Goal: Task Accomplishment & Management: Use online tool/utility

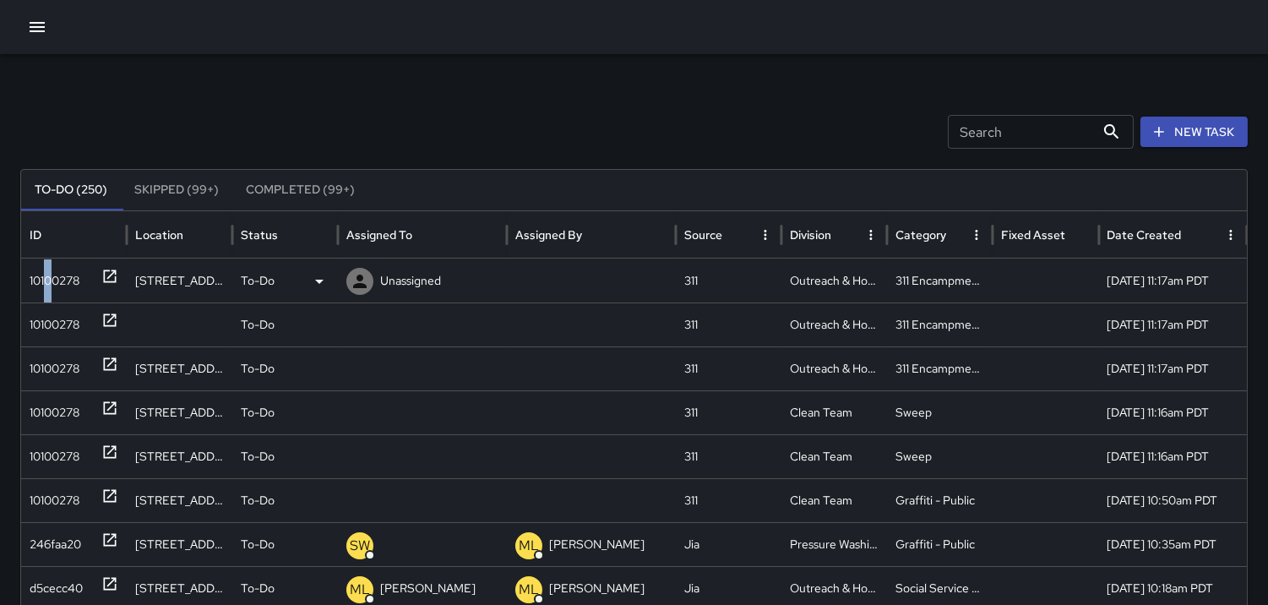
click at [48, 265] on div "10100278" at bounding box center [55, 280] width 50 height 43
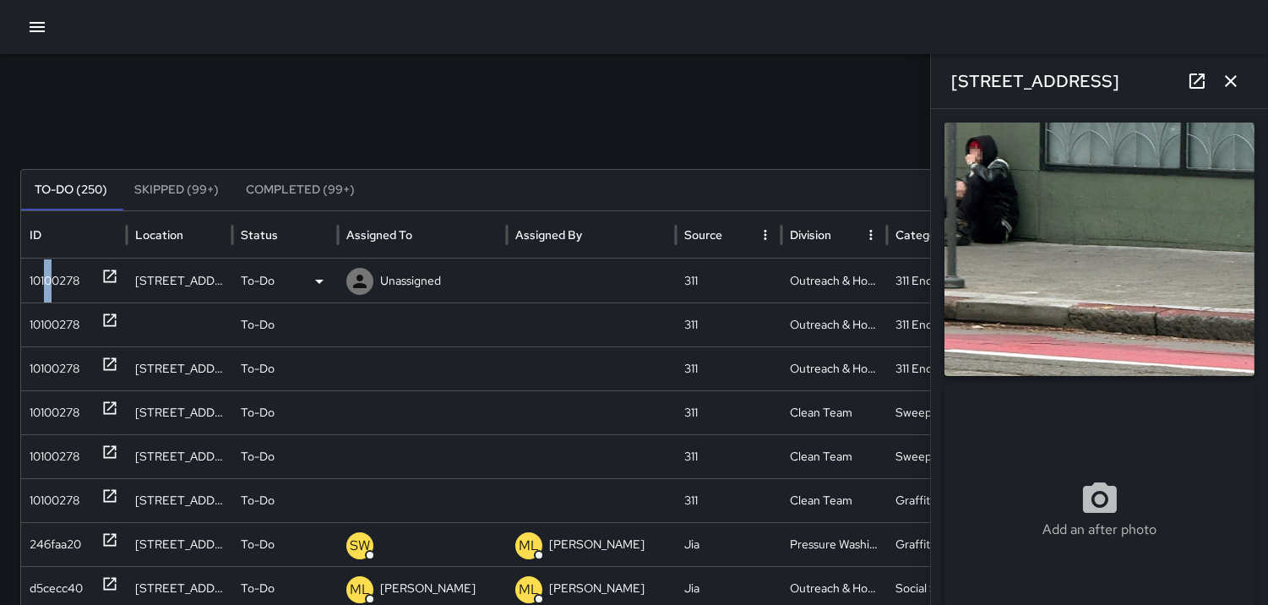
type input "**********"
click at [362, 271] on icon at bounding box center [360, 281] width 20 height 20
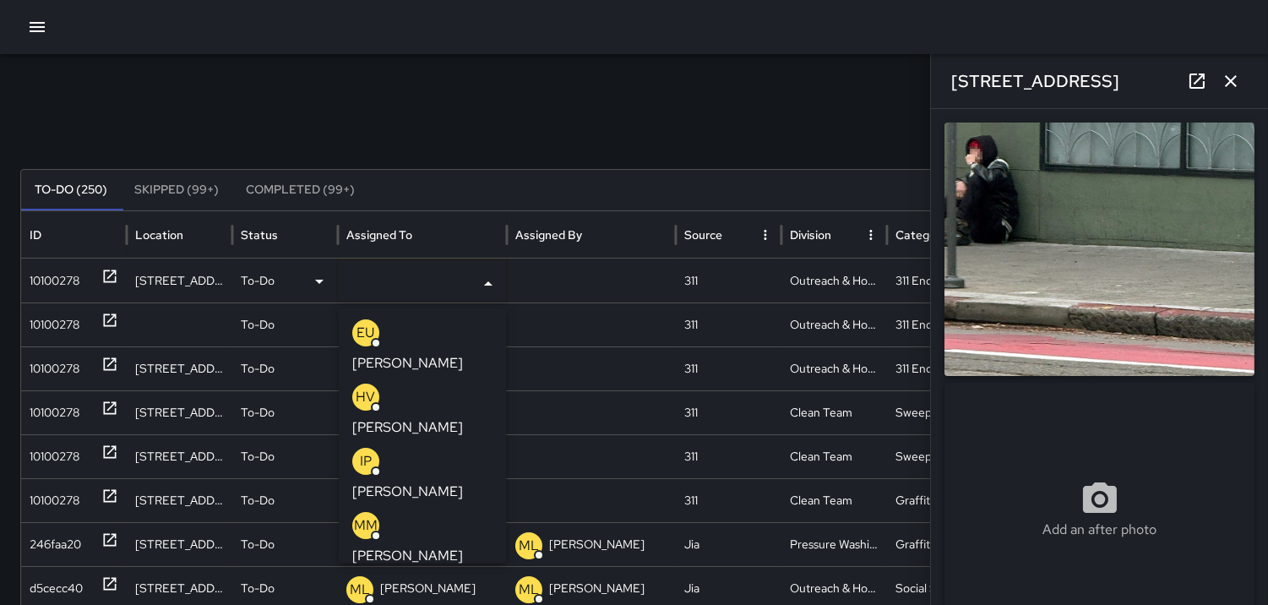
scroll to position [94, 0]
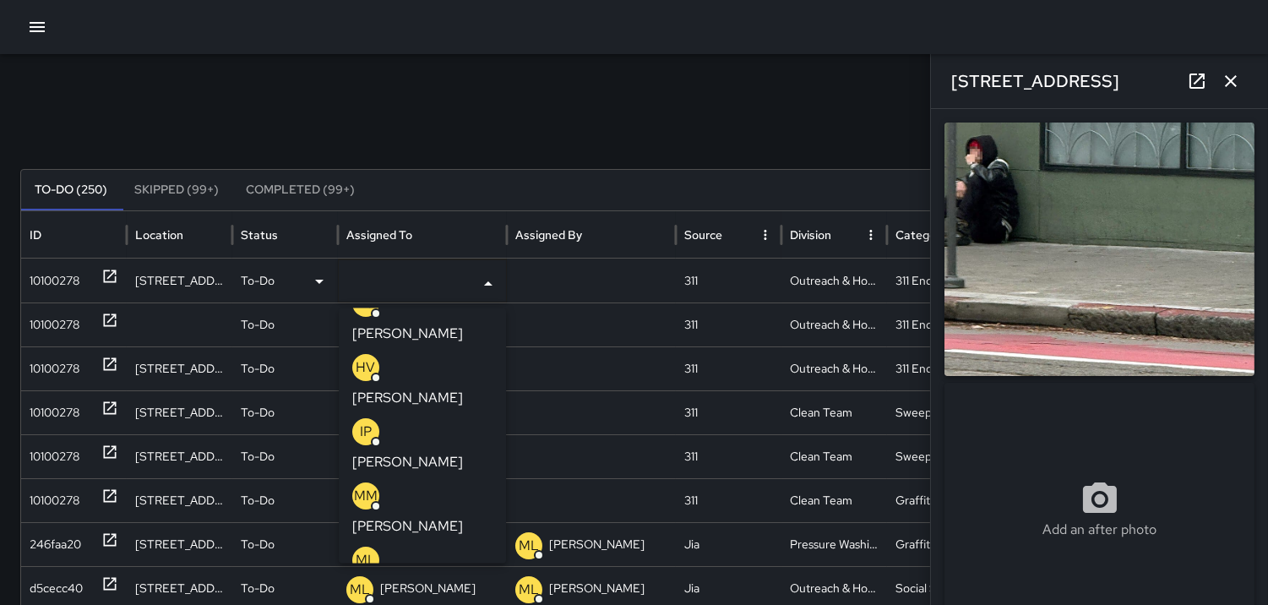
click at [362, 547] on div "ML" at bounding box center [365, 560] width 27 height 27
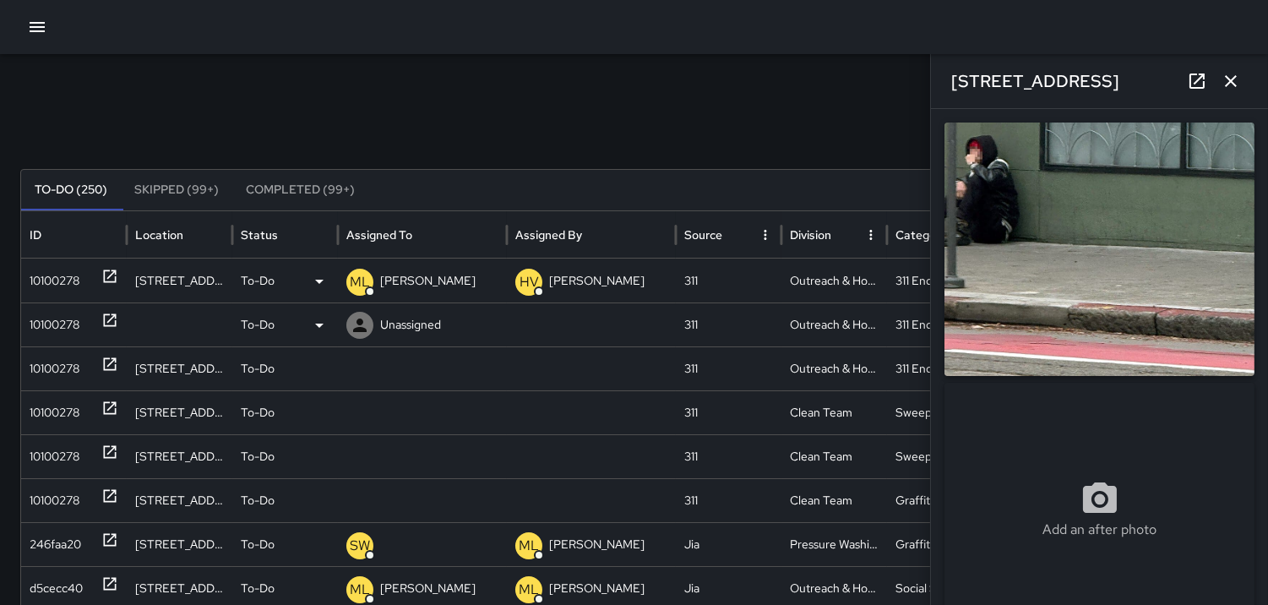
click at [59, 319] on div "10100278" at bounding box center [55, 324] width 50 height 43
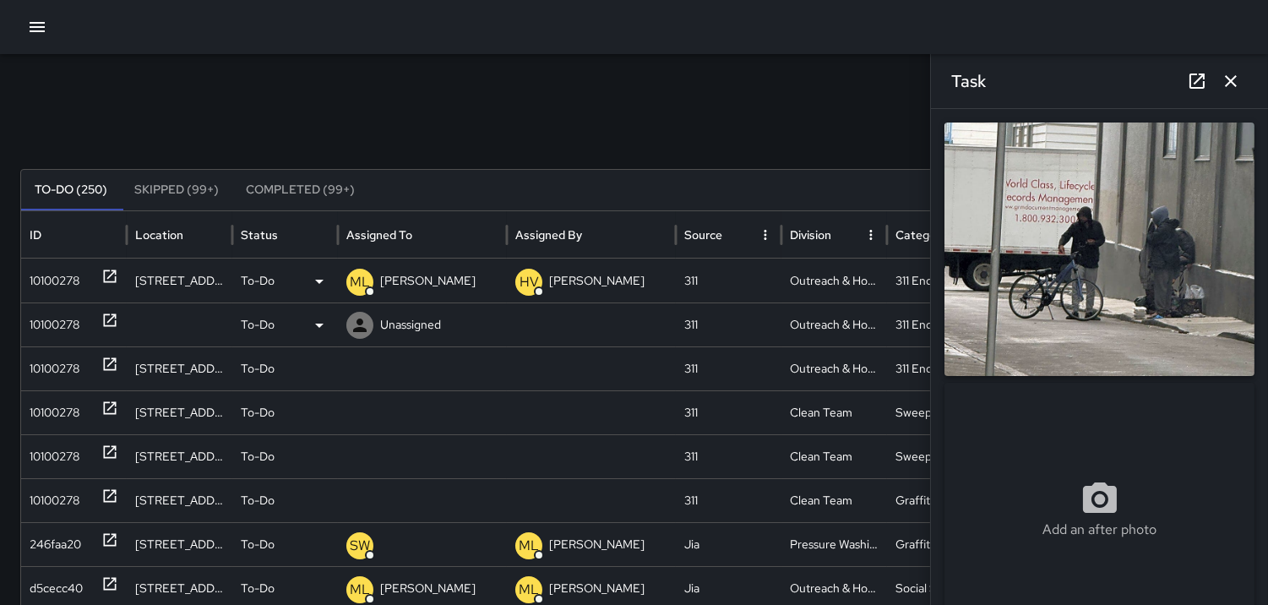
click at [362, 322] on icon at bounding box center [360, 325] width 20 height 20
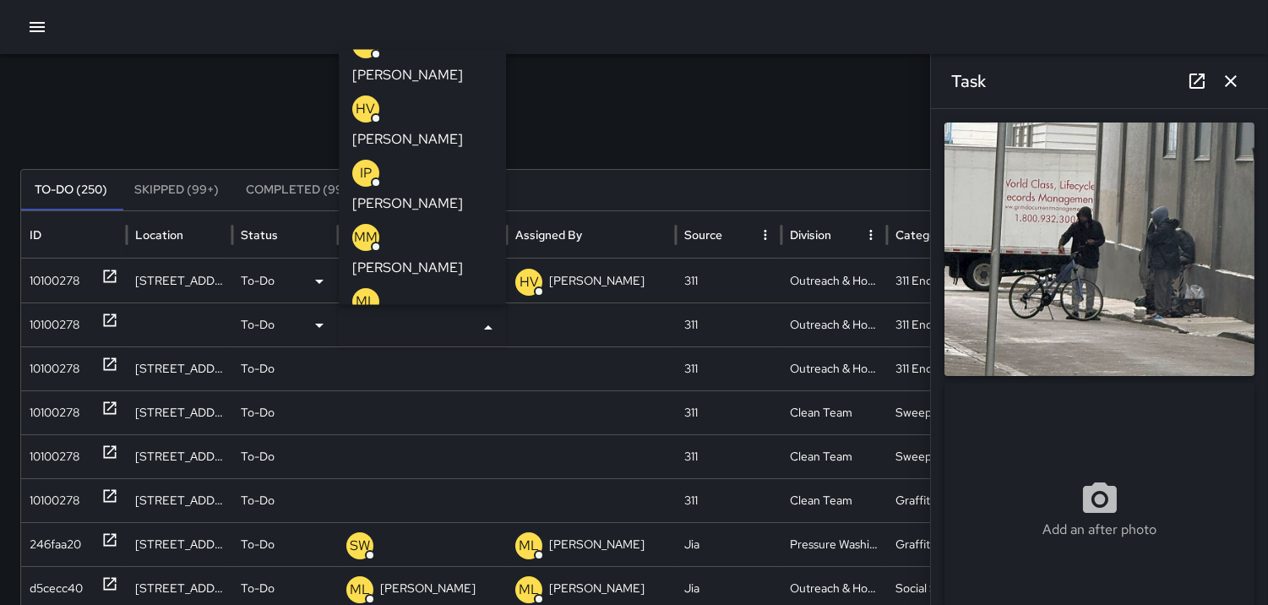
scroll to position [188, 0]
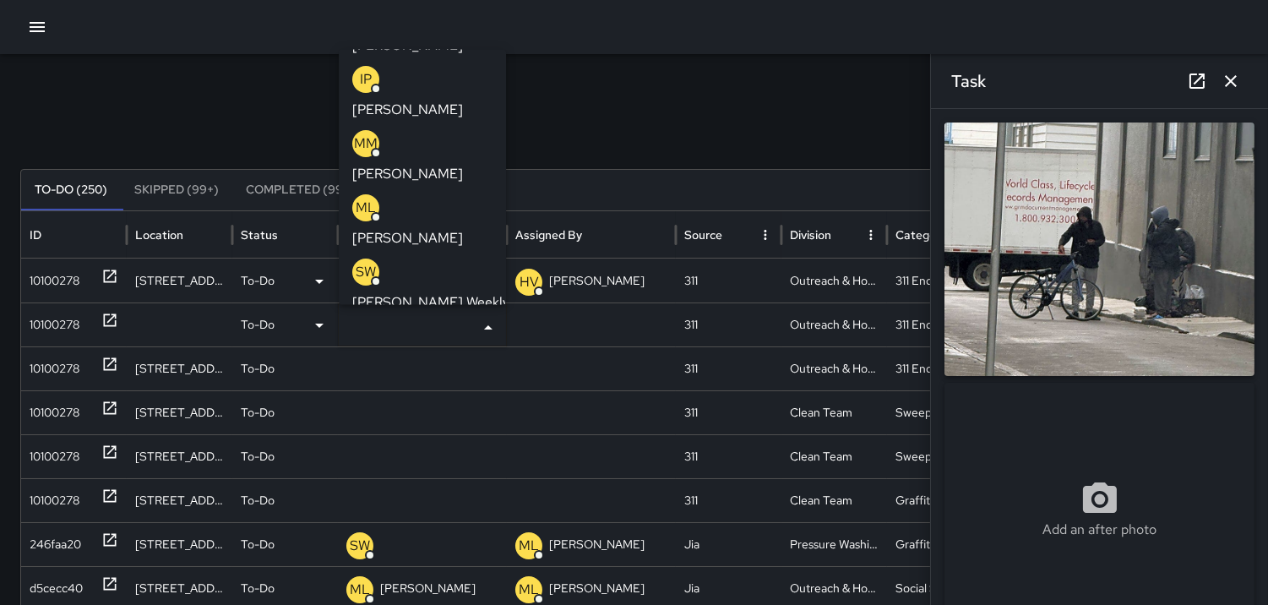
click at [361, 198] on p "ML" at bounding box center [366, 208] width 20 height 20
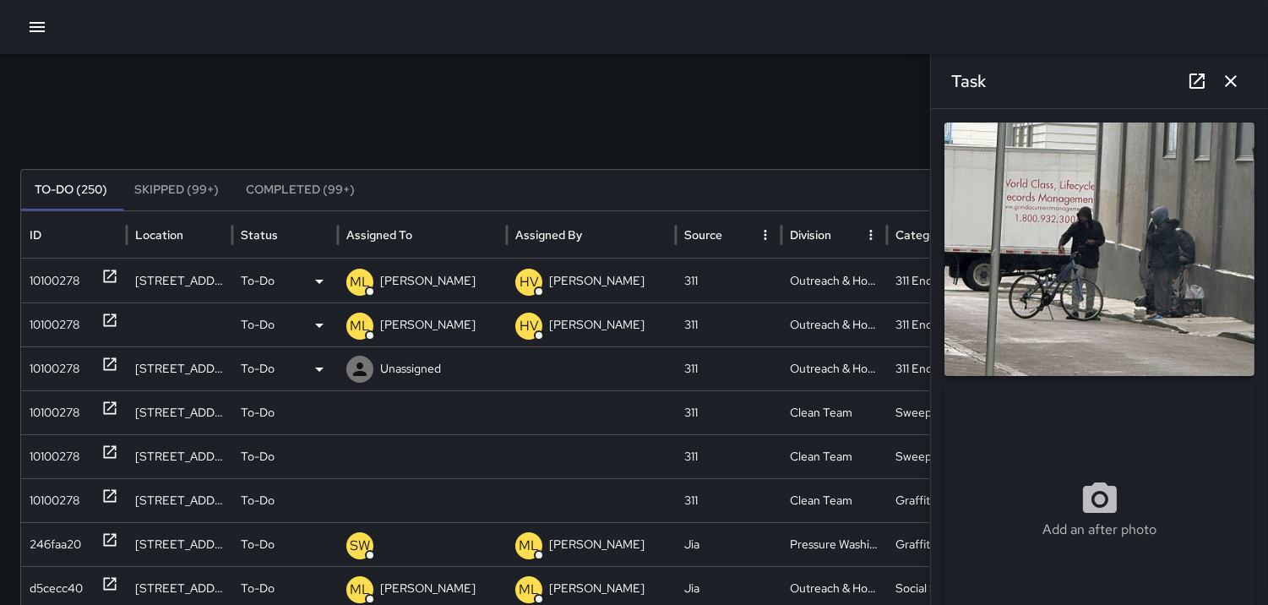
click at [49, 365] on div "10100278" at bounding box center [55, 368] width 50 height 43
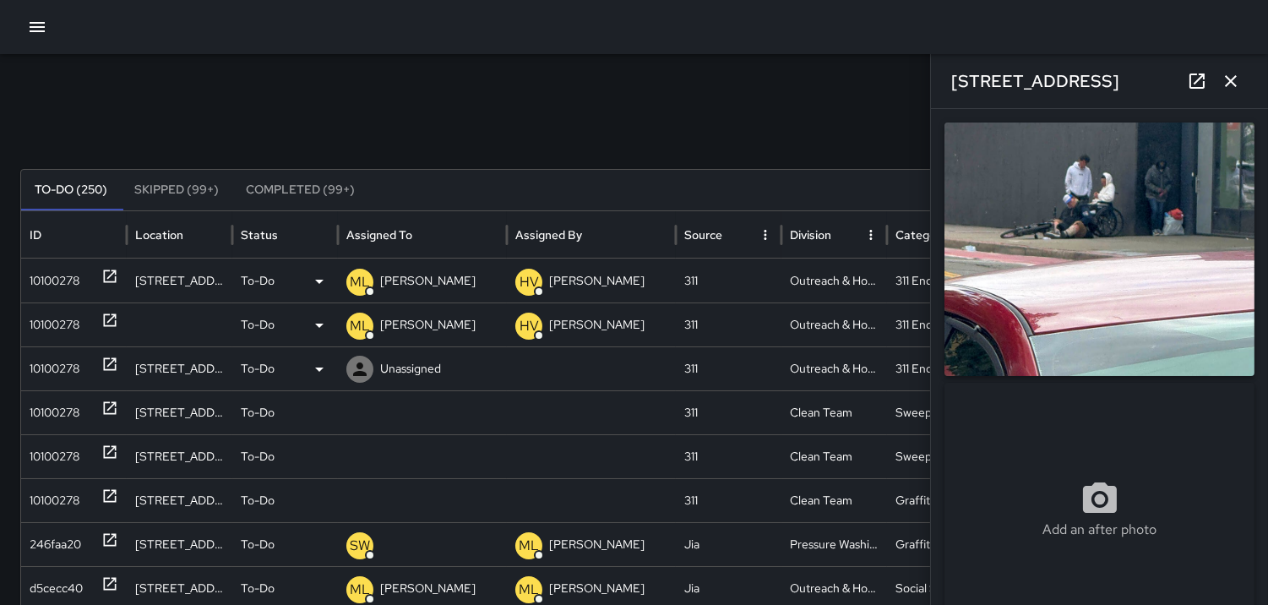
type input "**********"
click at [360, 363] on icon at bounding box center [360, 369] width 14 height 14
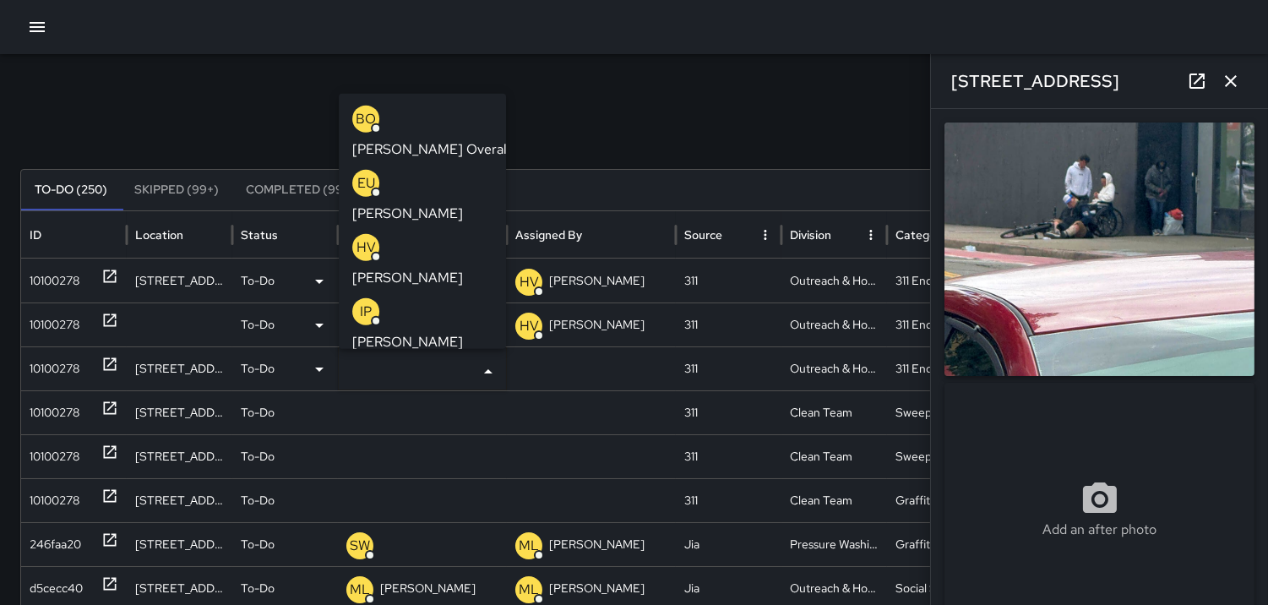
scroll to position [94, 0]
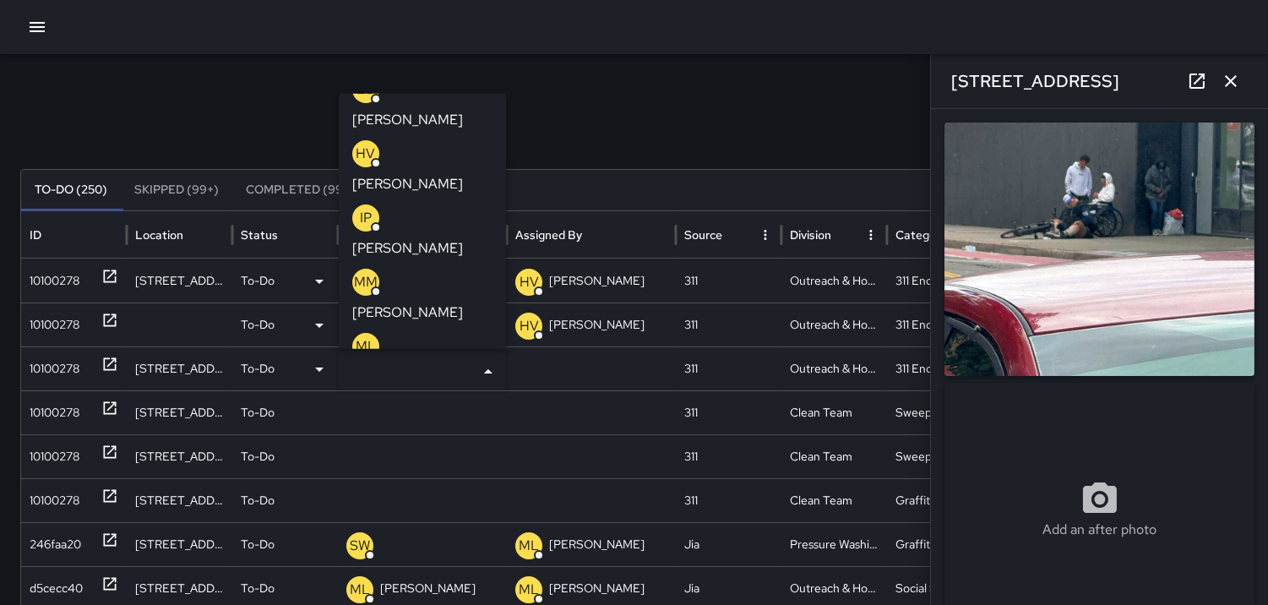
click at [366, 335] on p "ML" at bounding box center [366, 345] width 20 height 20
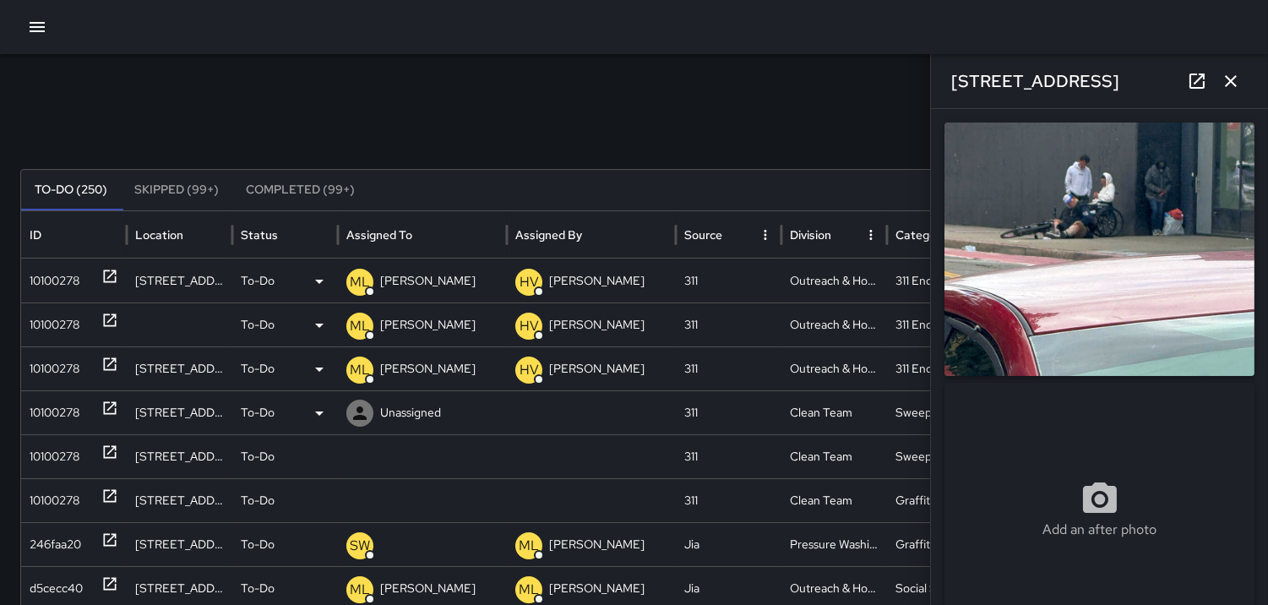
click at [52, 408] on div "10100278" at bounding box center [55, 412] width 50 height 43
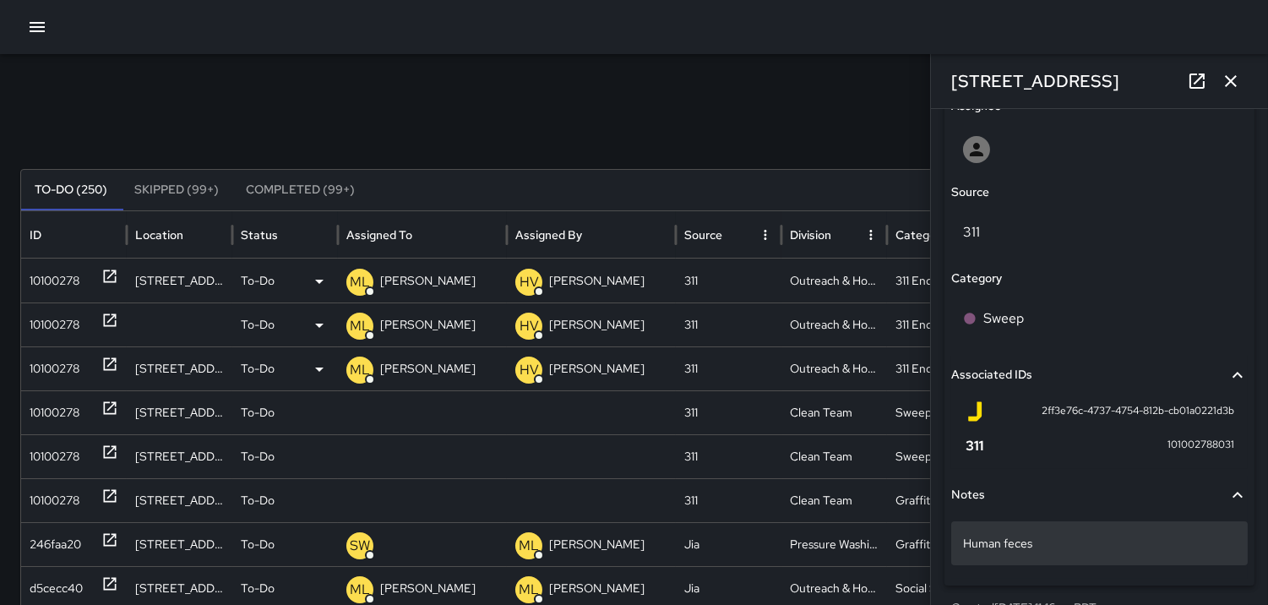
scroll to position [939, 0]
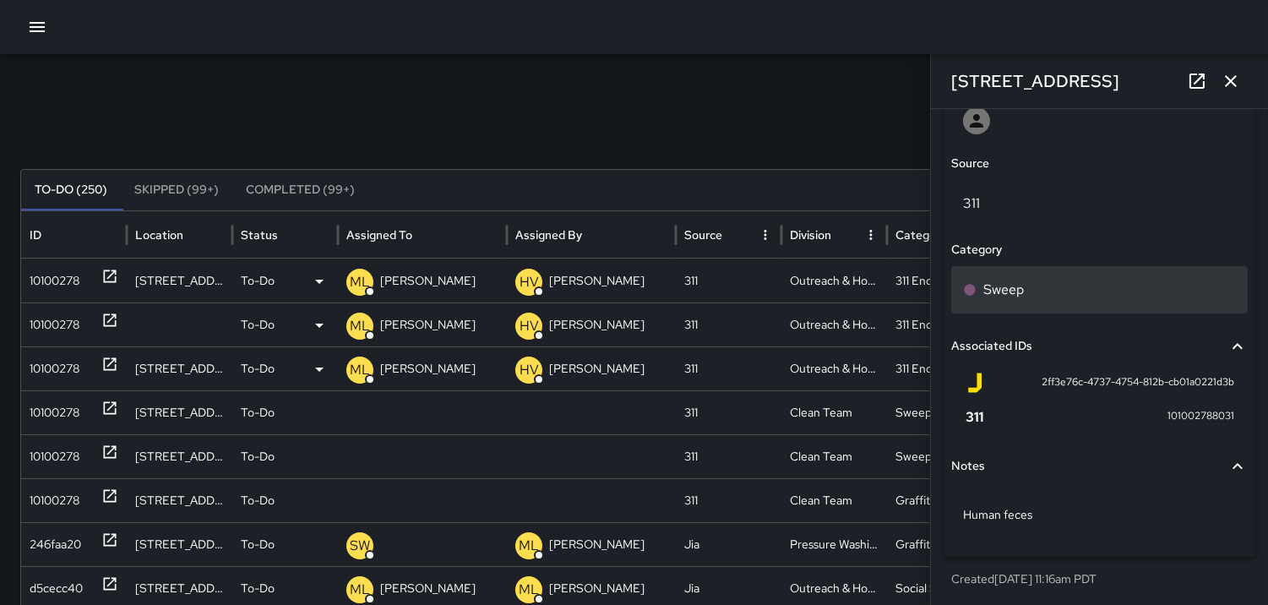
click at [987, 293] on p "Sweep" at bounding box center [1003, 290] width 41 height 20
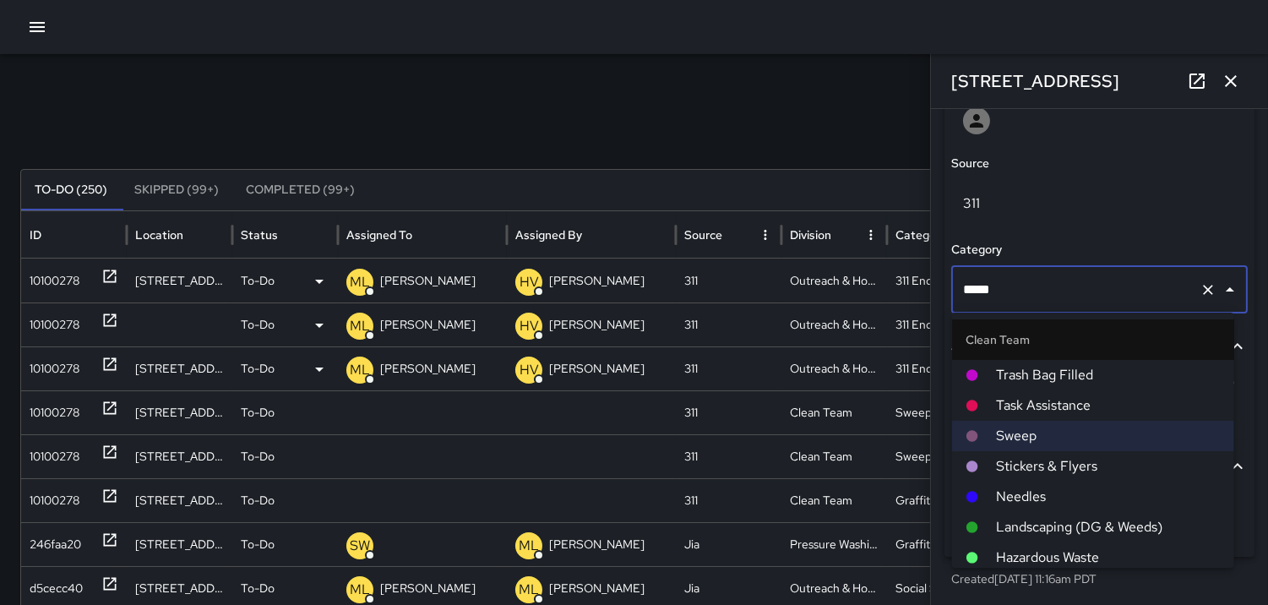
scroll to position [94, 0]
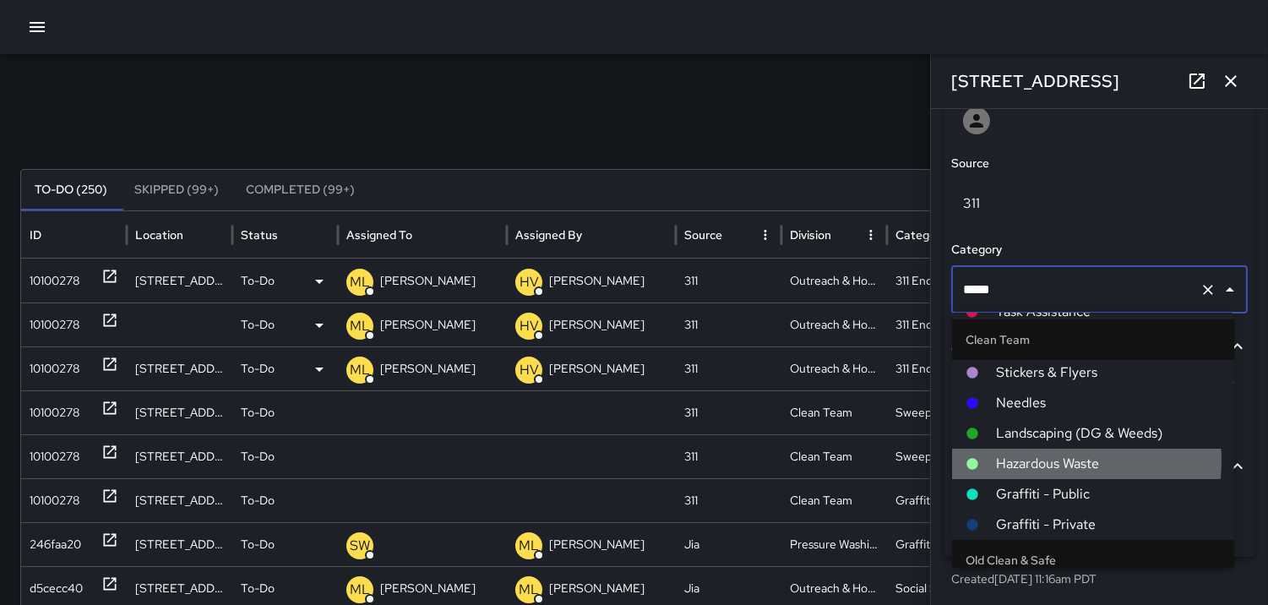
click at [1028, 460] on span "Hazardous Waste" at bounding box center [1108, 464] width 225 height 20
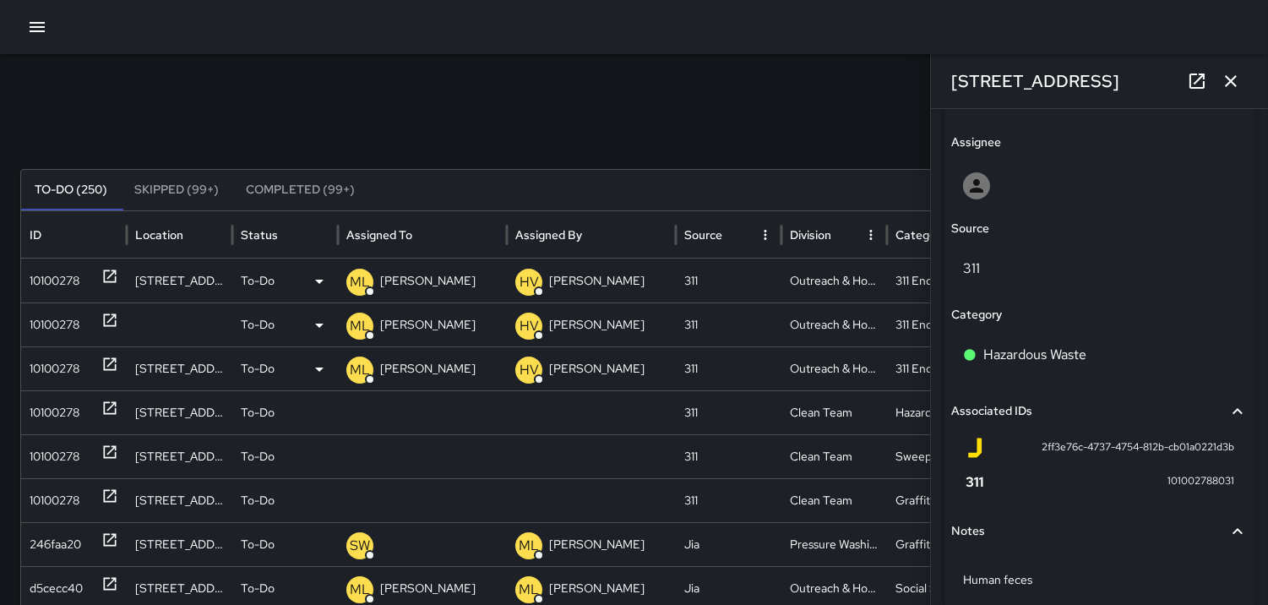
scroll to position [845, 0]
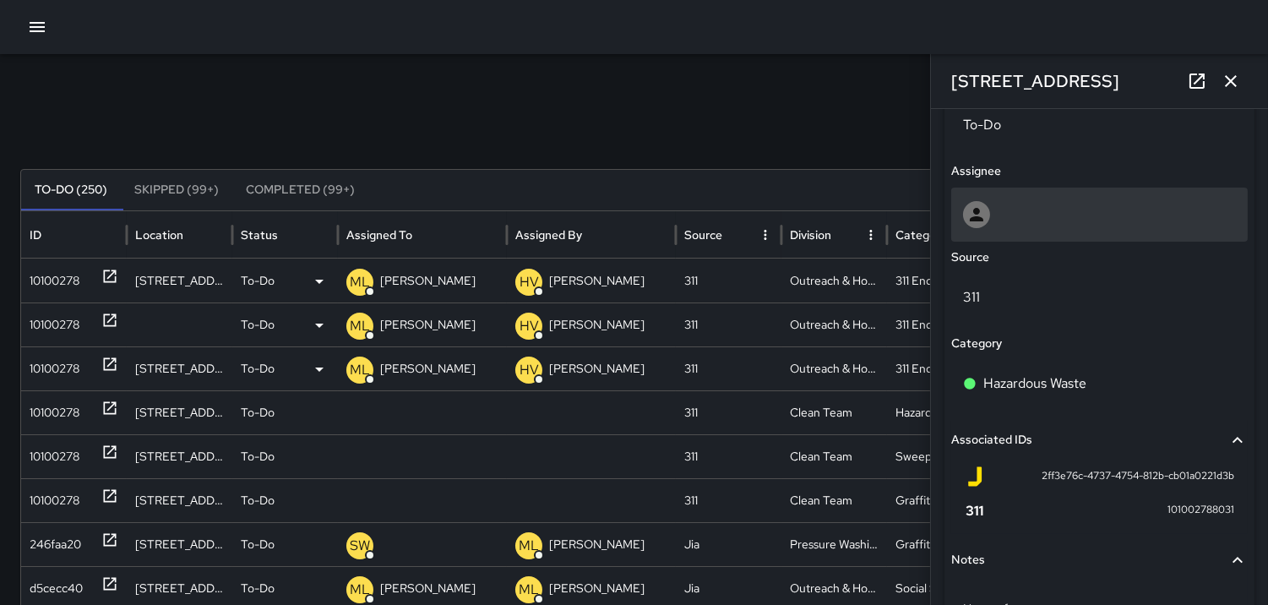
click at [970, 212] on icon at bounding box center [977, 214] width 20 height 20
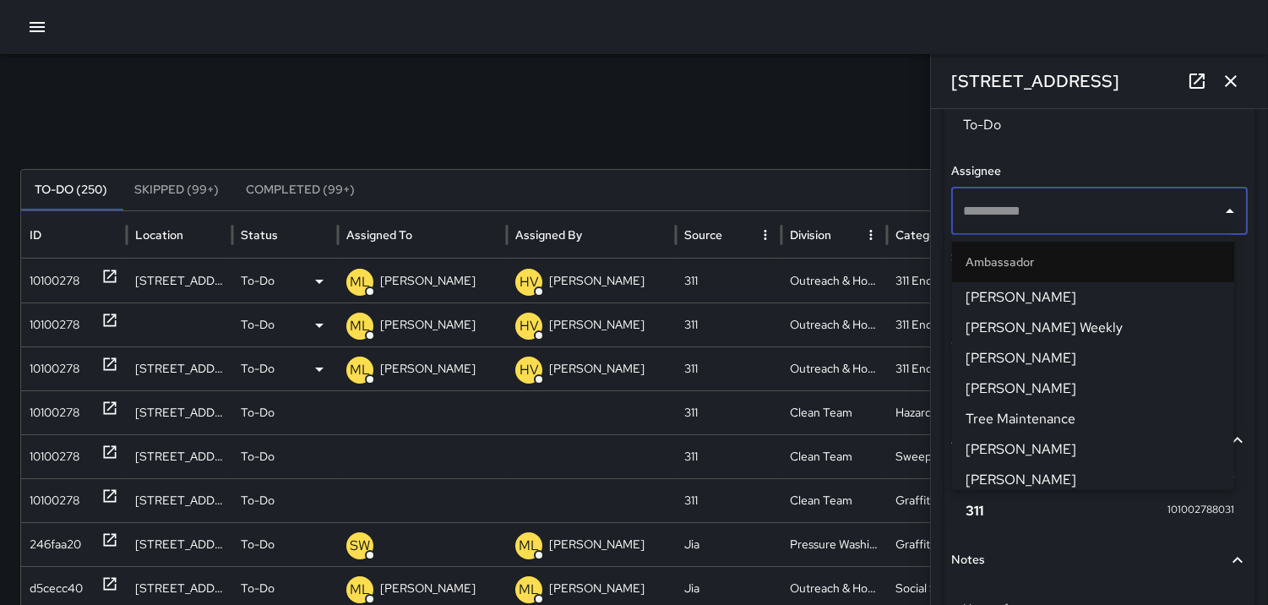
click at [983, 352] on span "[PERSON_NAME]" at bounding box center [1093, 358] width 255 height 20
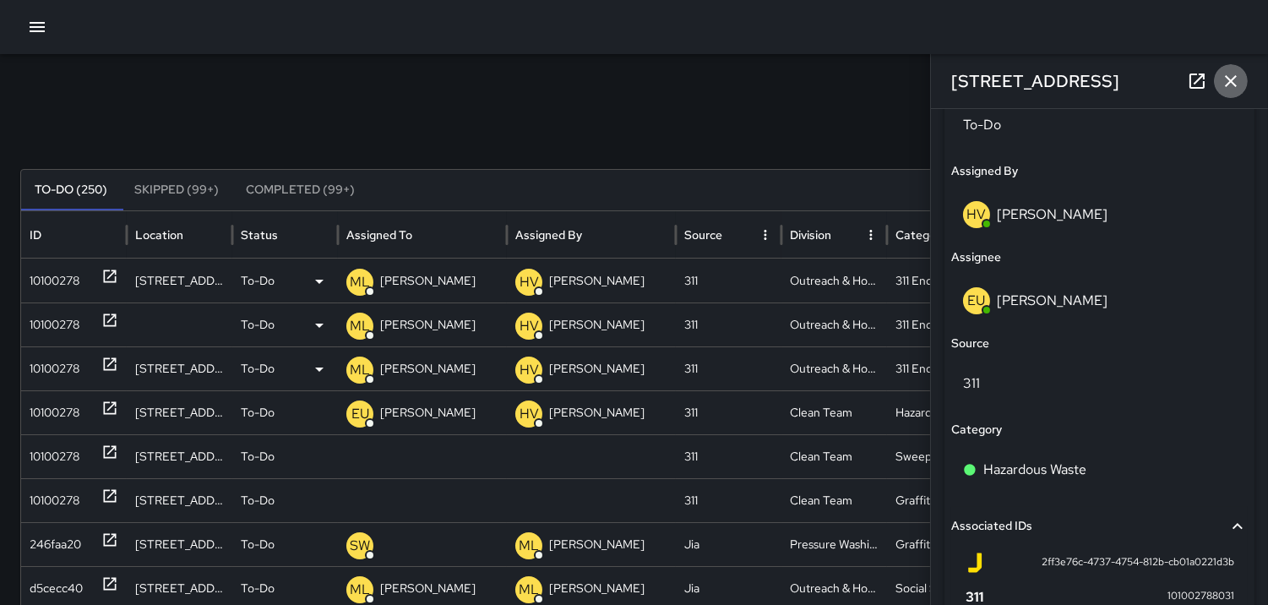
click at [1236, 84] on icon "button" at bounding box center [1231, 81] width 20 height 20
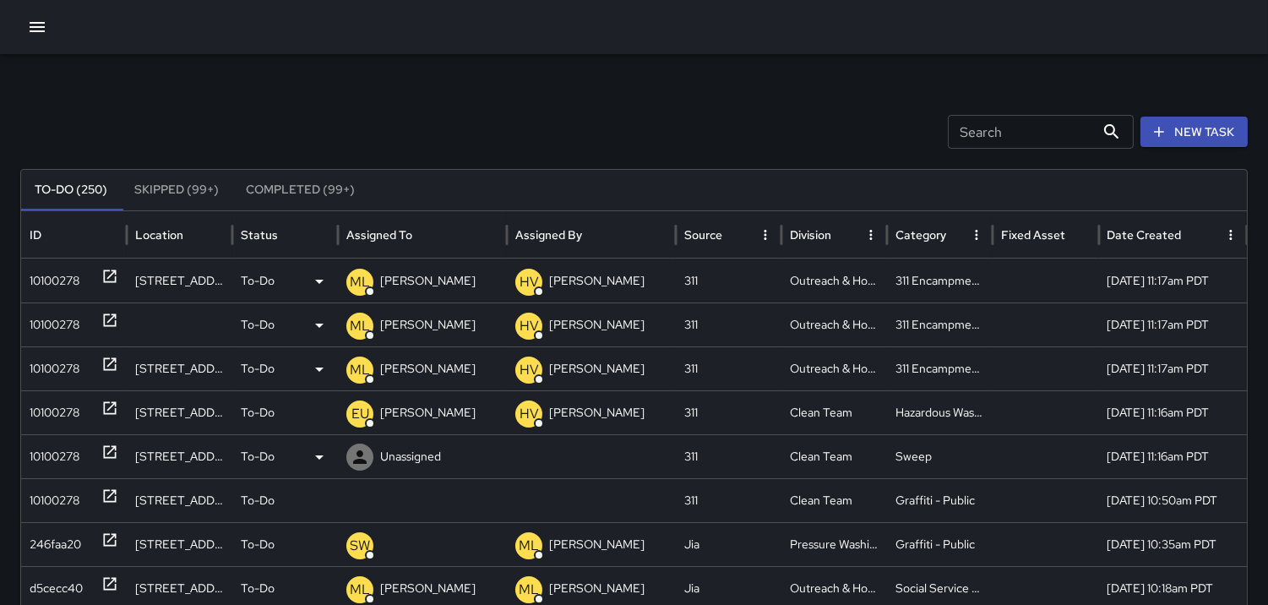
click at [66, 456] on div "10100278" at bounding box center [55, 456] width 50 height 43
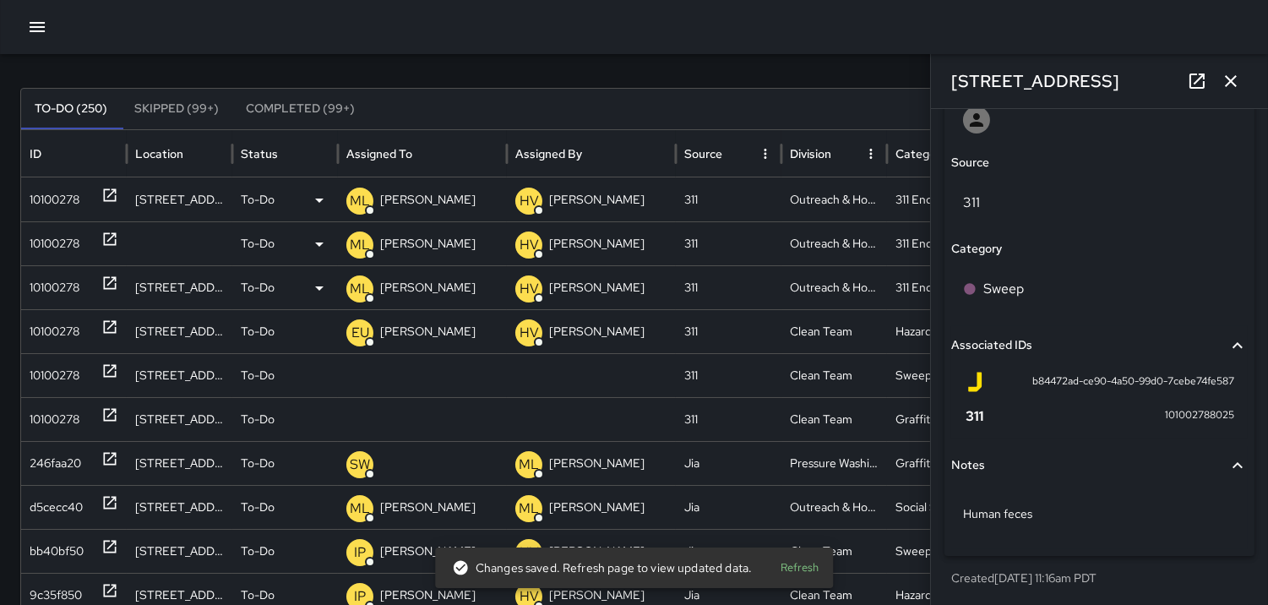
scroll to position [94, 0]
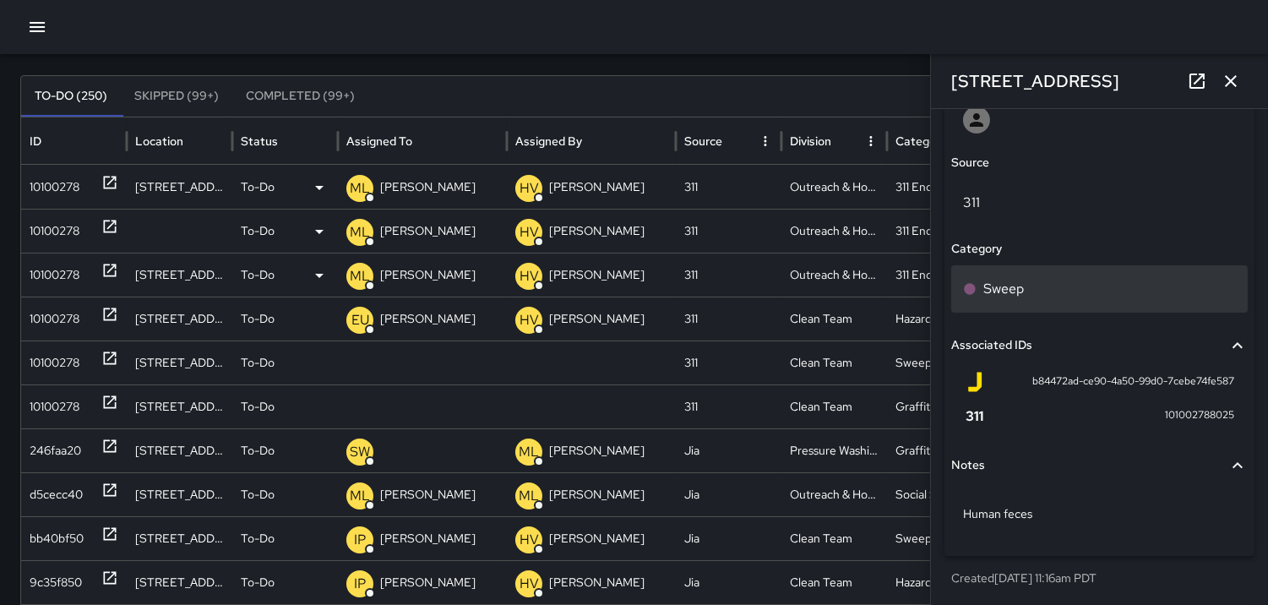
click at [987, 289] on p "Sweep" at bounding box center [1003, 289] width 41 height 20
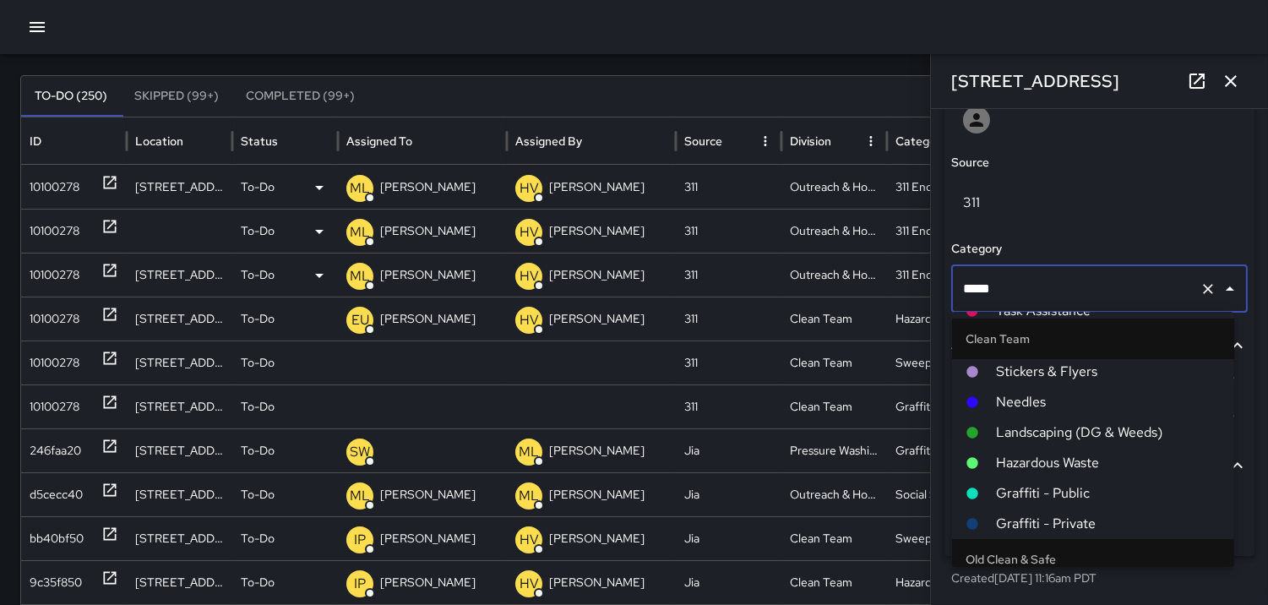
click at [1017, 450] on li "Hazardous Waste" at bounding box center [1093, 463] width 282 height 30
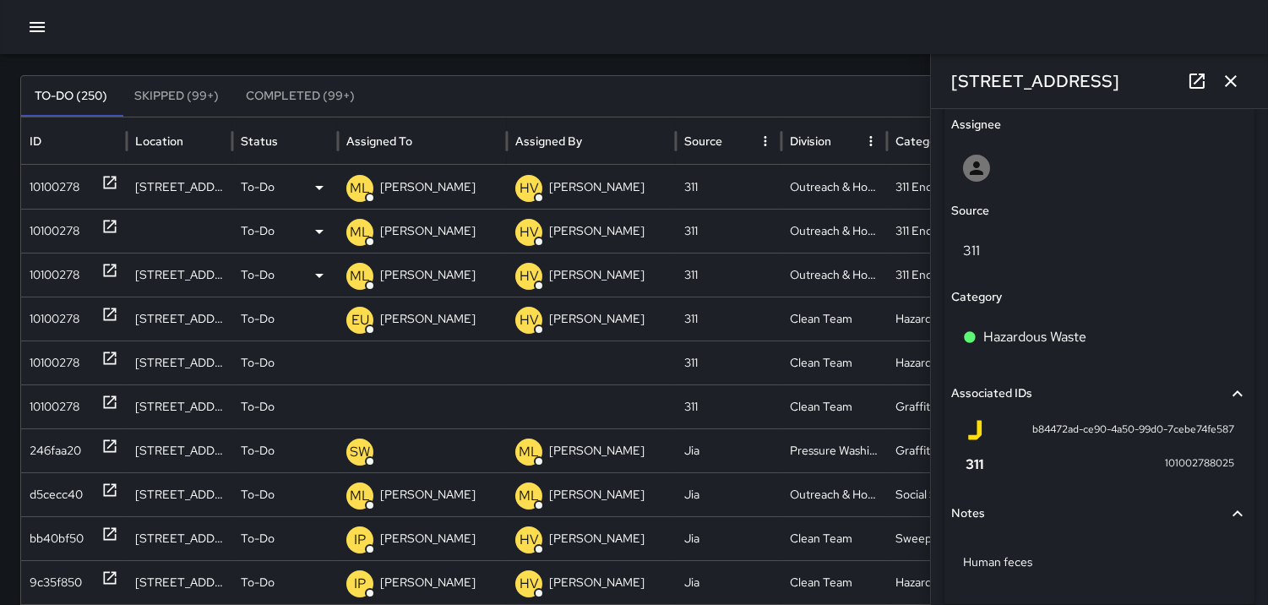
scroll to position [846, 0]
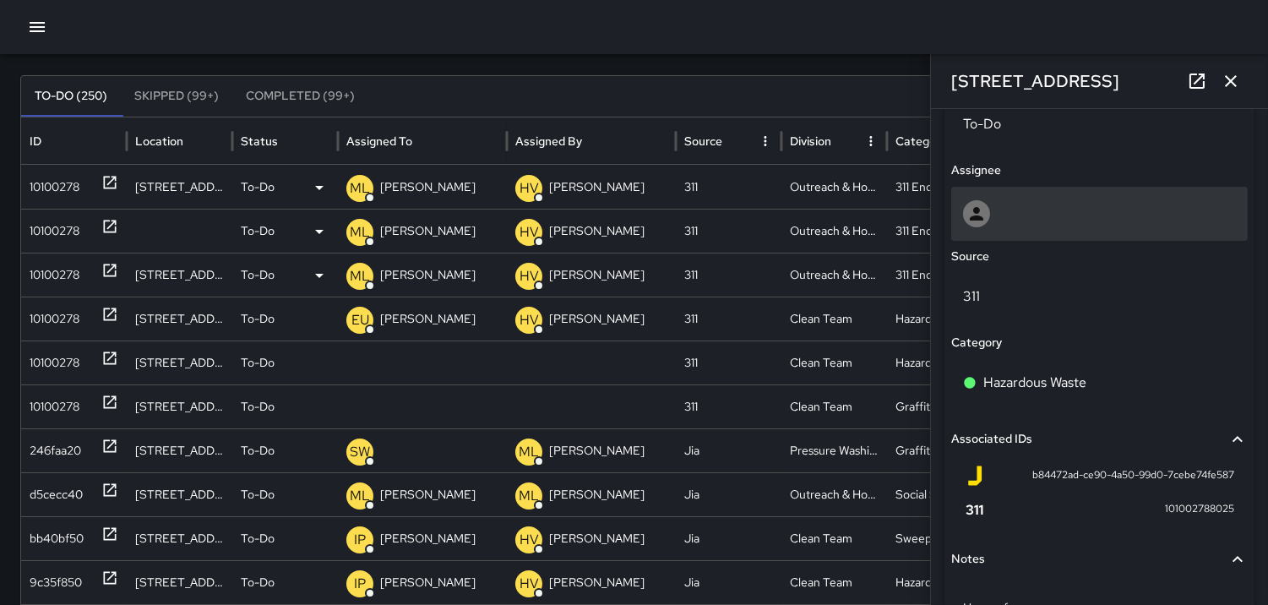
click at [978, 208] on icon at bounding box center [977, 214] width 14 height 14
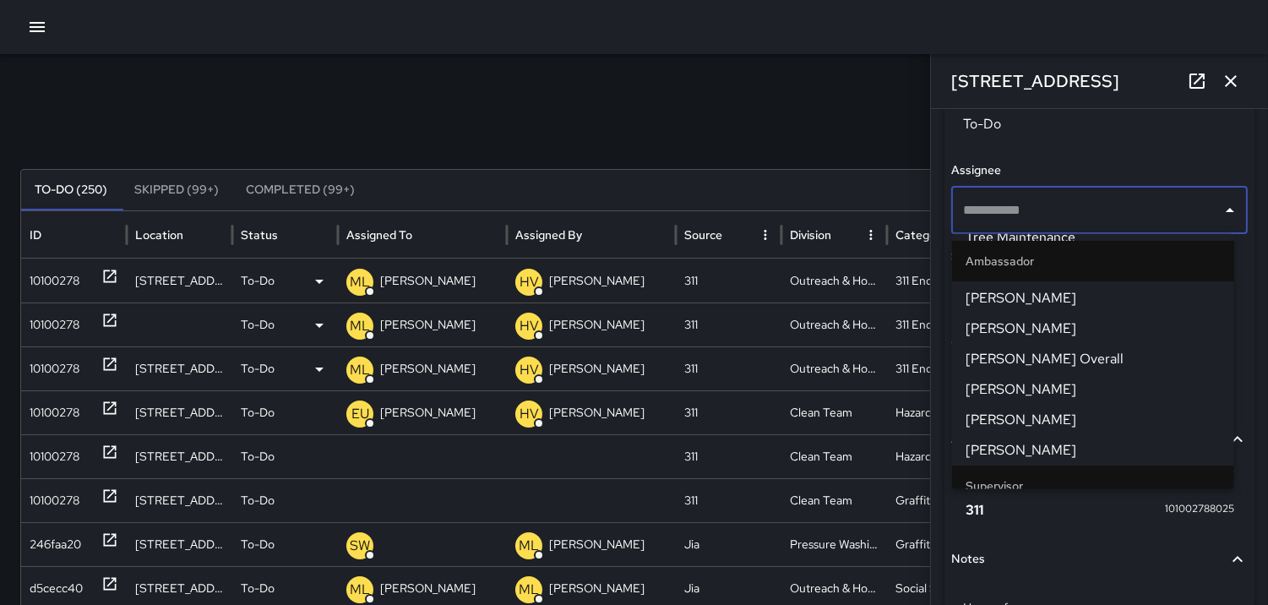
scroll to position [94, 0]
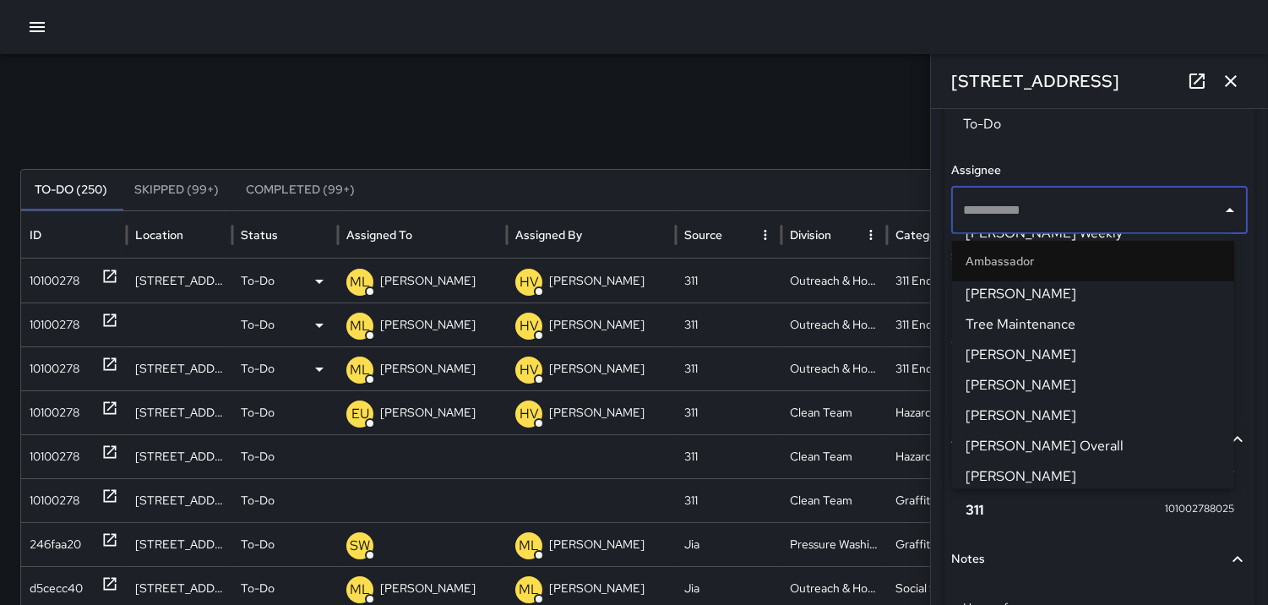
click at [991, 471] on span "[PERSON_NAME]" at bounding box center [1093, 476] width 255 height 20
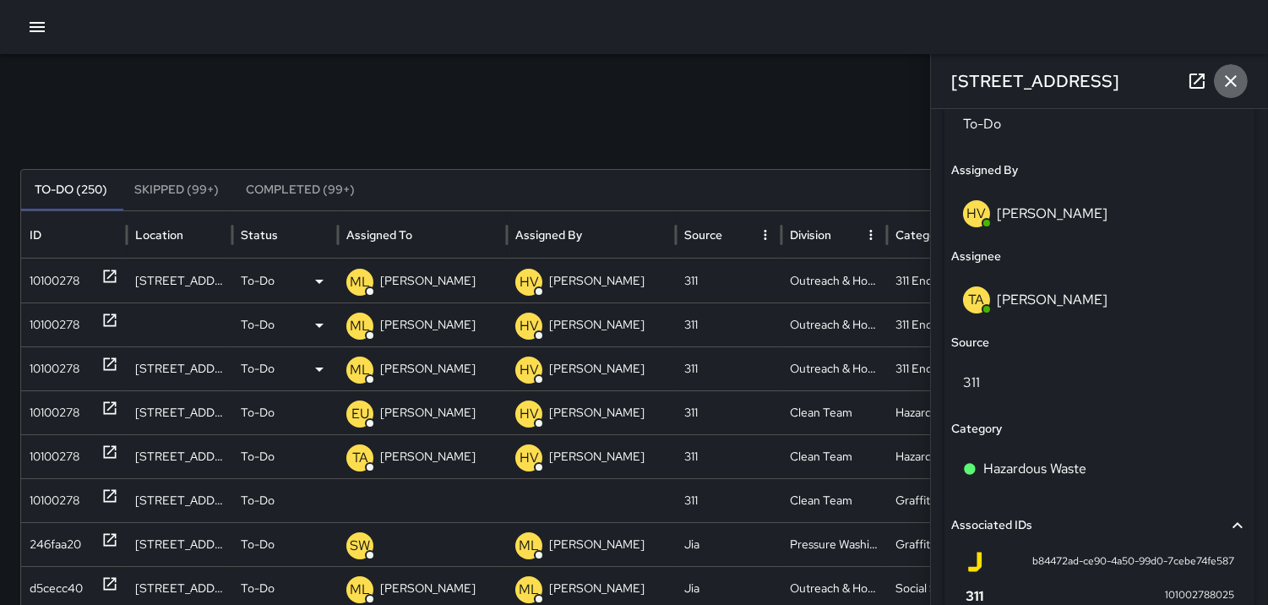
click at [1229, 78] on icon "button" at bounding box center [1231, 81] width 20 height 20
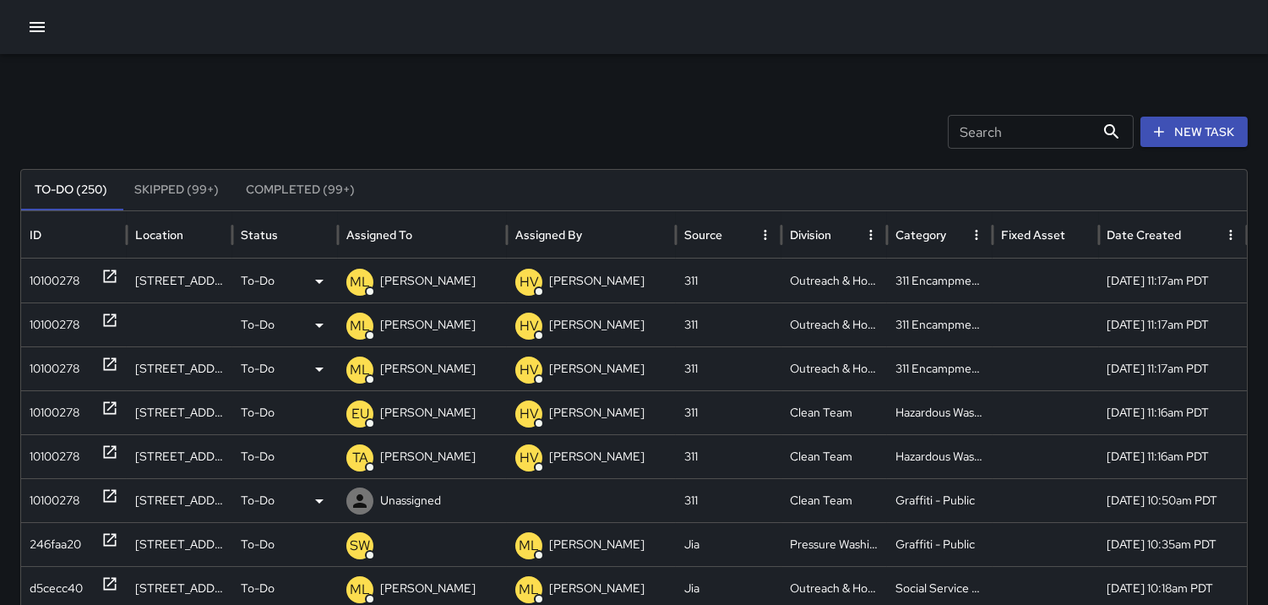
click at [68, 501] on div "10100278" at bounding box center [55, 500] width 50 height 43
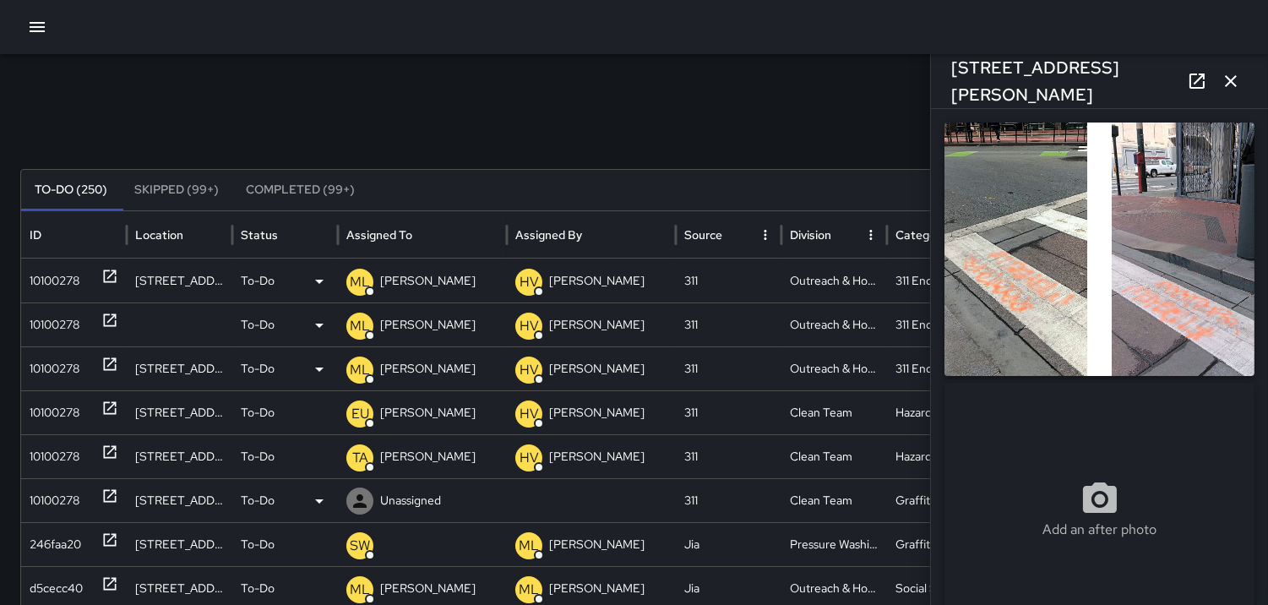
type input "**********"
click at [1094, 297] on img at bounding box center [1100, 249] width 310 height 253
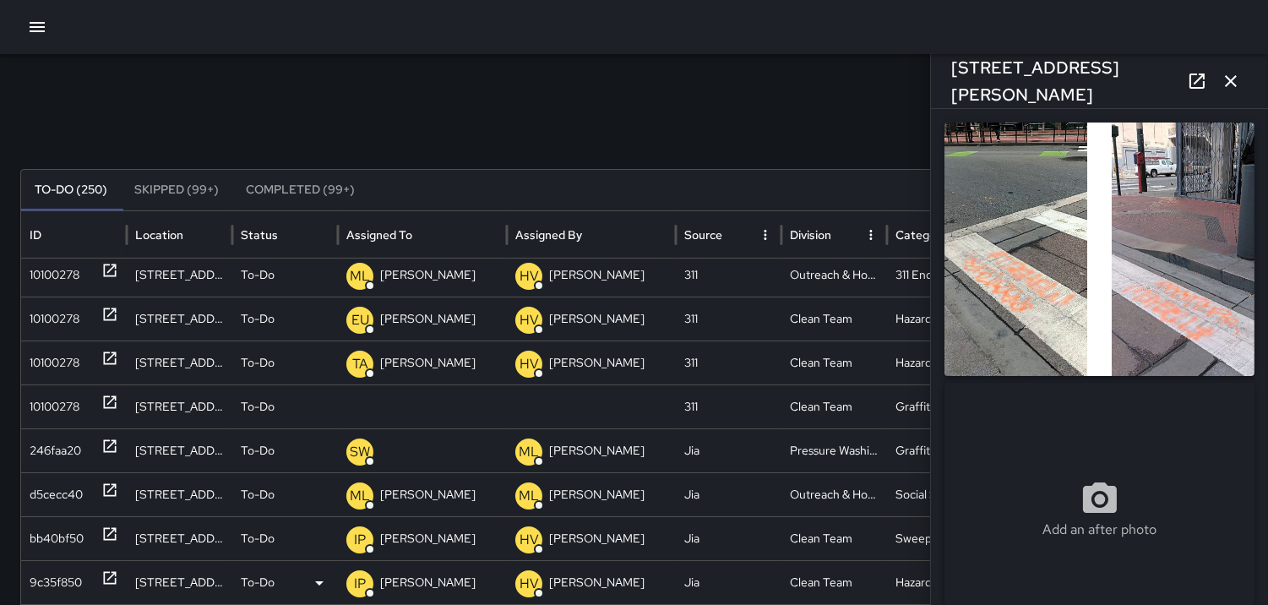
scroll to position [87, 0]
click at [1232, 81] on icon "button" at bounding box center [1231, 81] width 12 height 12
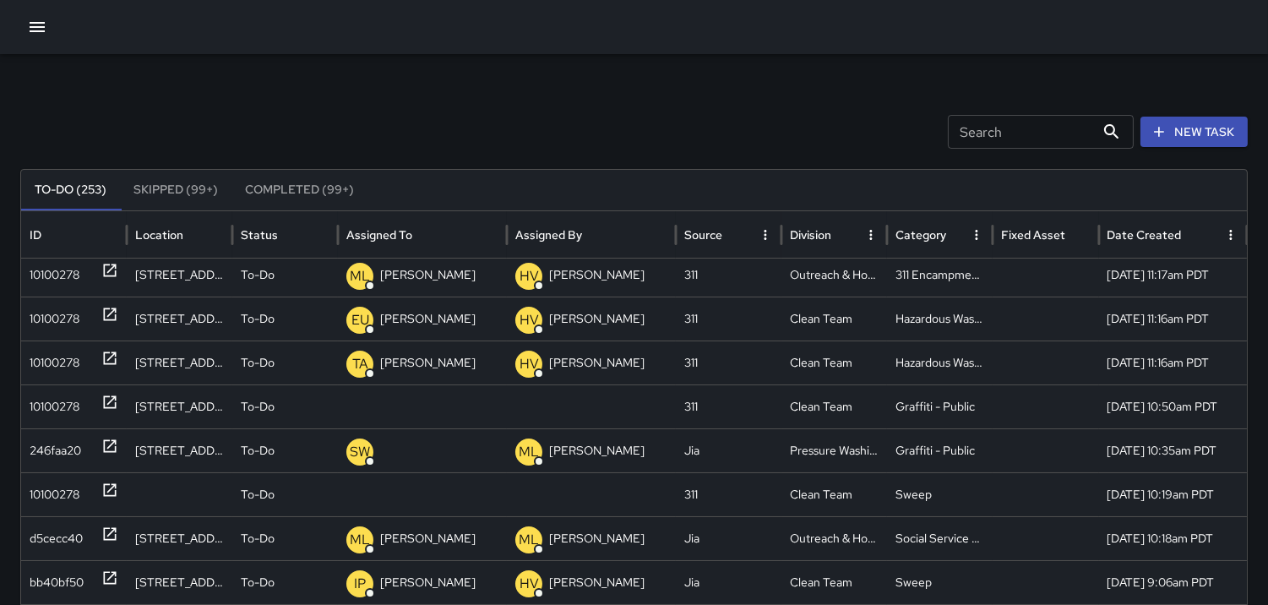
scroll to position [170, 0]
click at [40, 402] on div "10100278" at bounding box center [55, 406] width 50 height 43
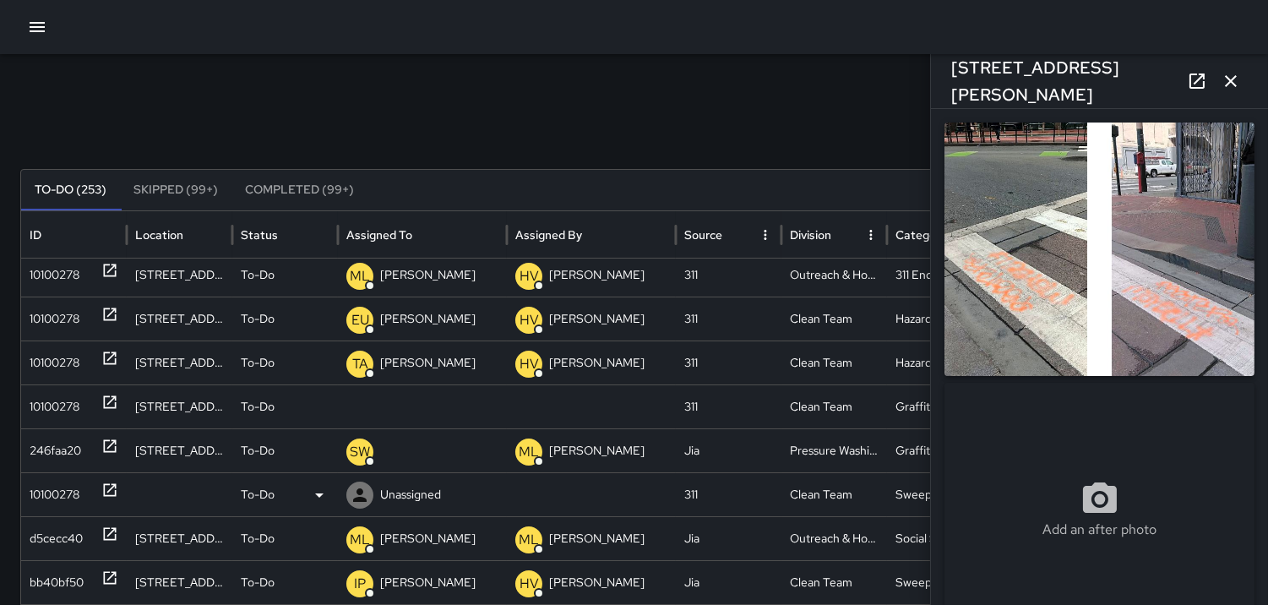
click at [61, 487] on div "10100278" at bounding box center [55, 494] width 50 height 43
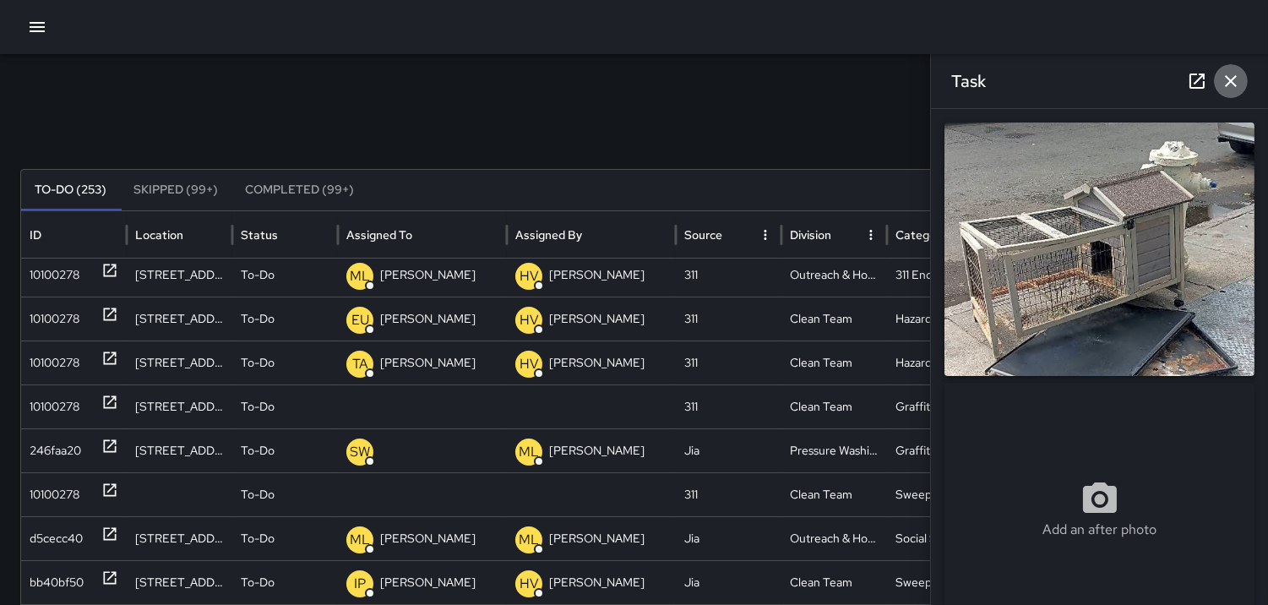
click at [1232, 81] on icon "button" at bounding box center [1231, 81] width 12 height 12
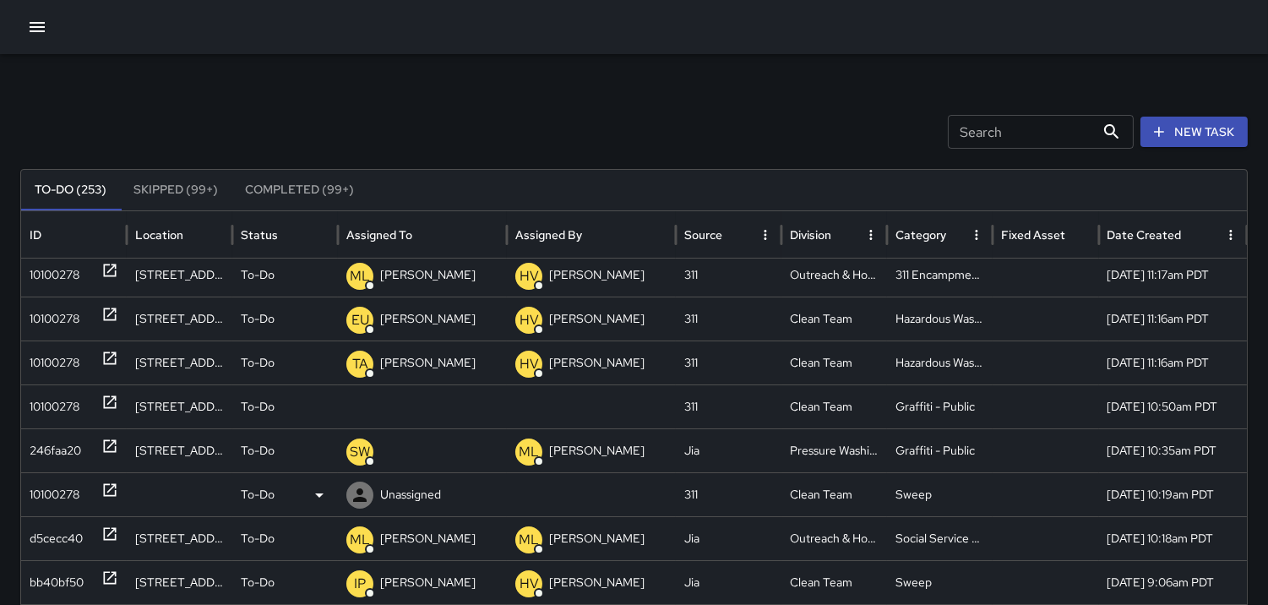
click at [34, 487] on div "10100278" at bounding box center [55, 494] width 50 height 43
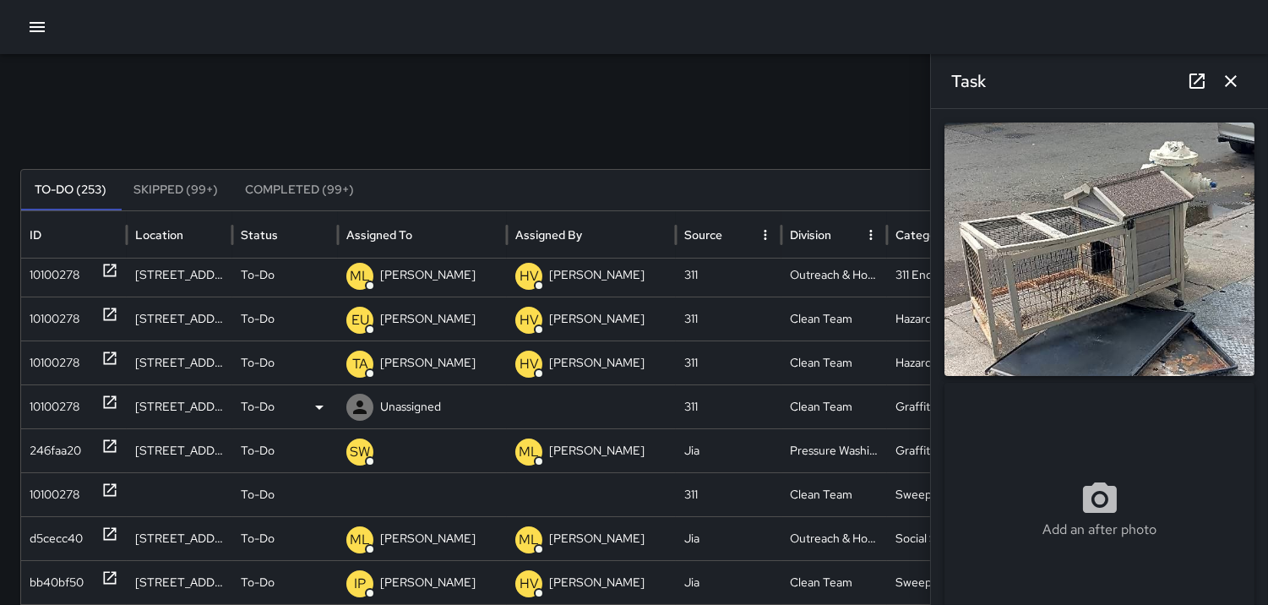
click at [55, 399] on div "10100278" at bounding box center [55, 406] width 50 height 43
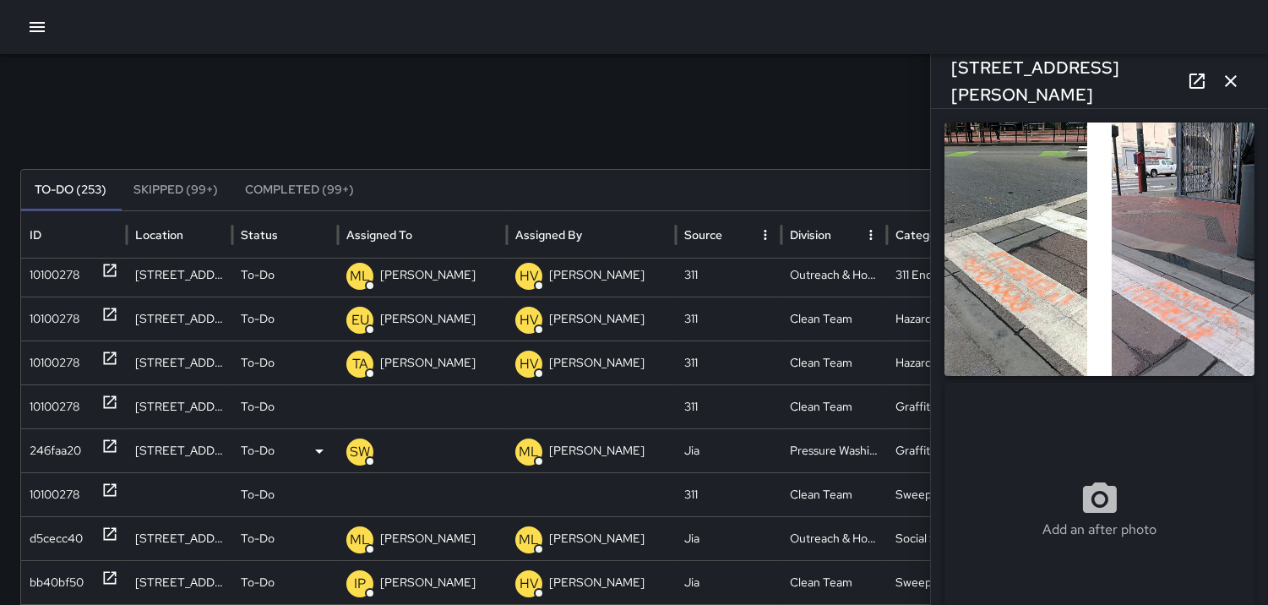
type input "**********"
click at [994, 253] on img at bounding box center [1100, 249] width 310 height 253
click at [51, 478] on div "10100278" at bounding box center [55, 494] width 50 height 43
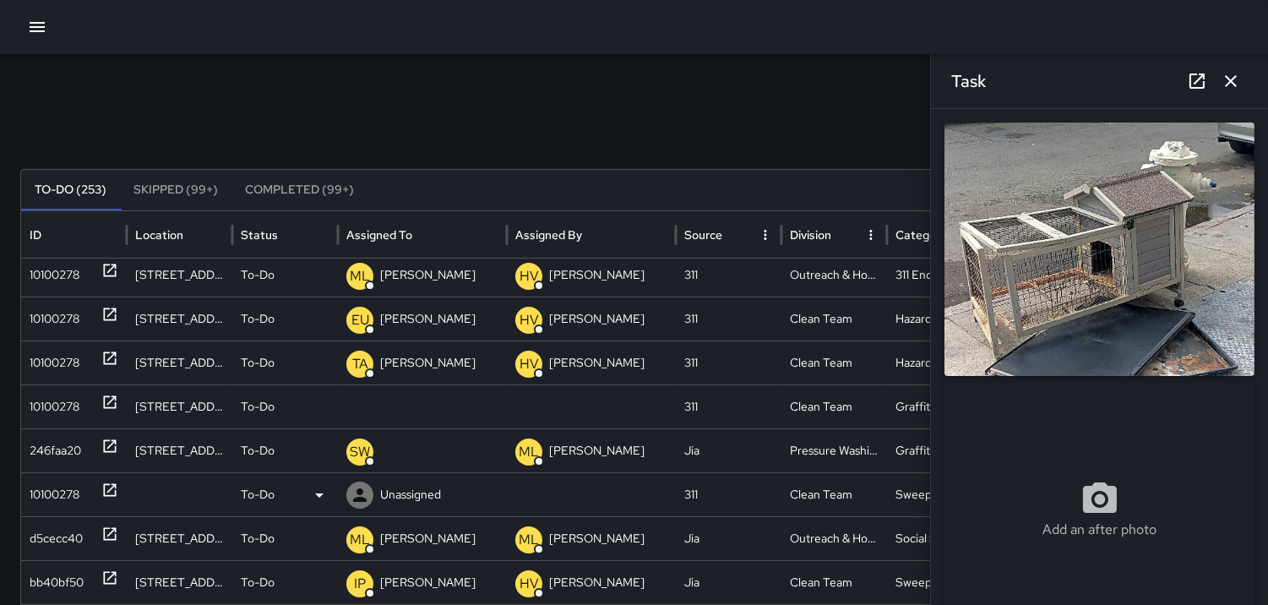
click at [322, 493] on icon at bounding box center [319, 495] width 8 height 4
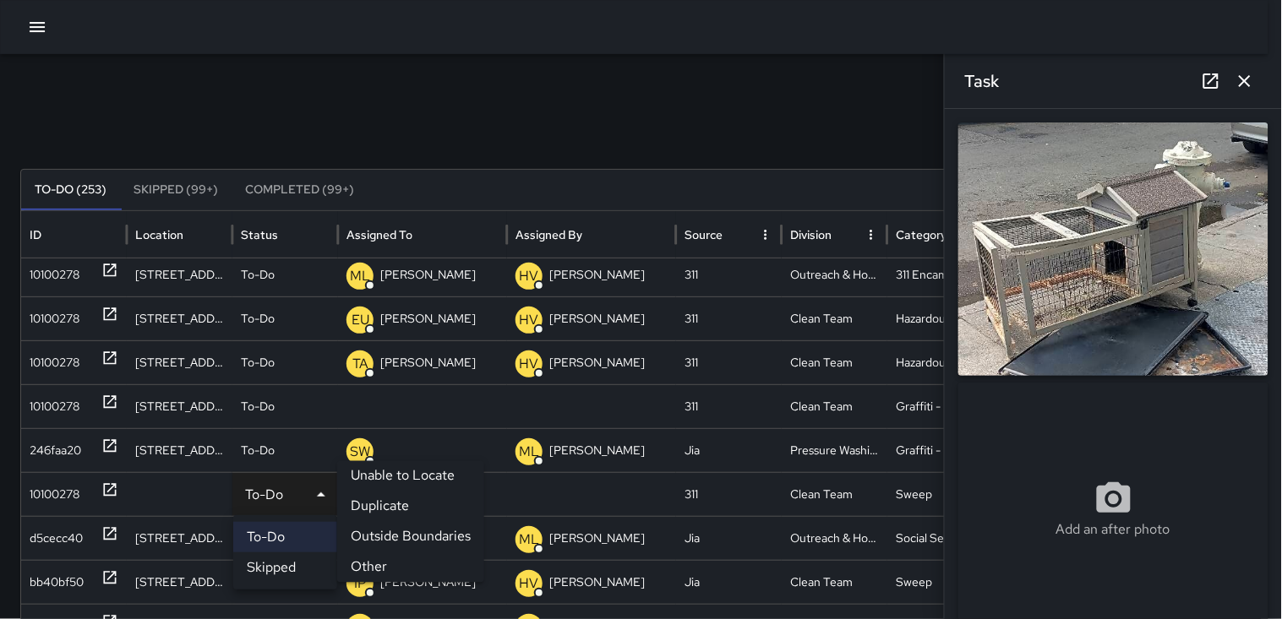
click at [377, 562] on li "Other" at bounding box center [410, 568] width 147 height 30
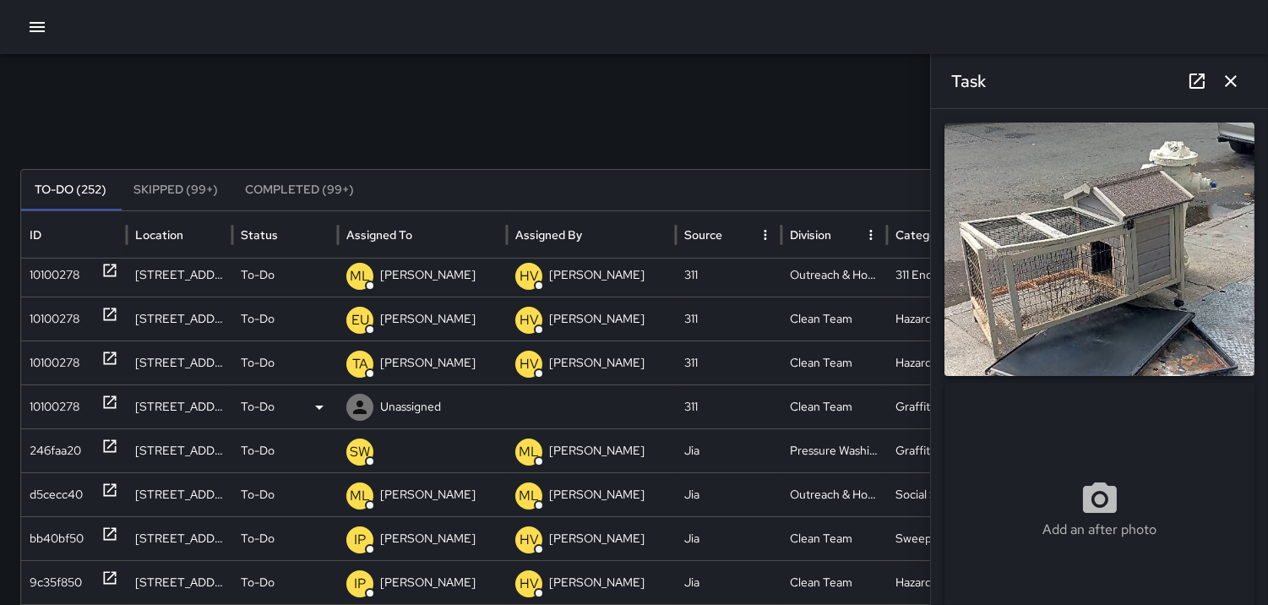
click at [64, 410] on div "10100278" at bounding box center [55, 406] width 50 height 43
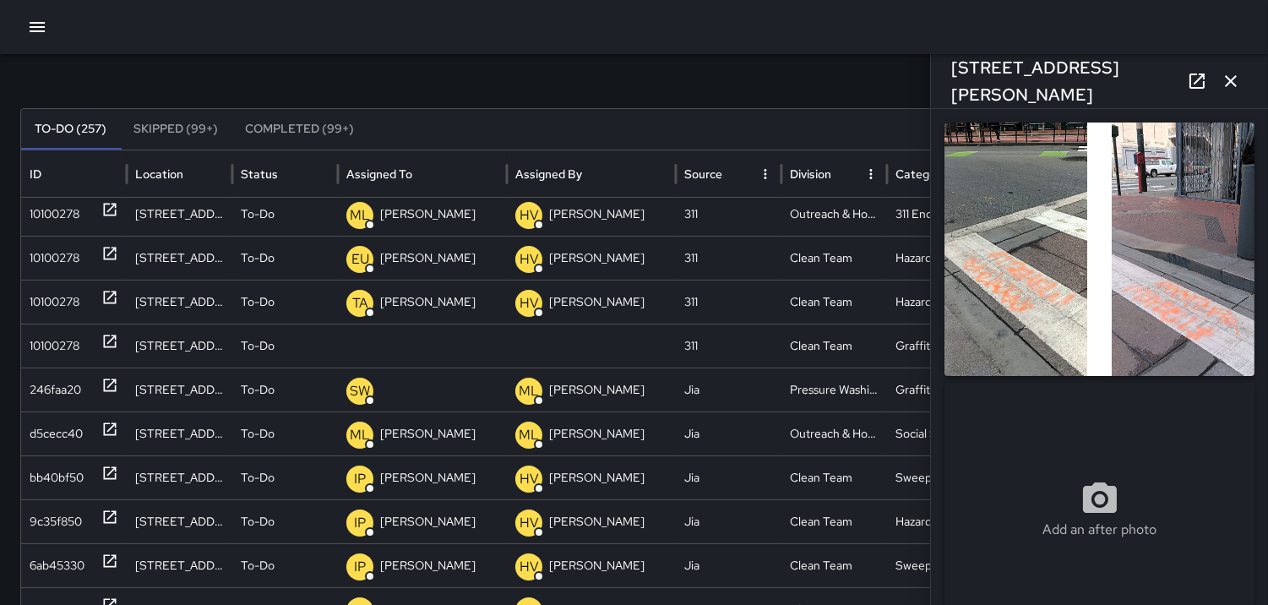
scroll to position [94, 0]
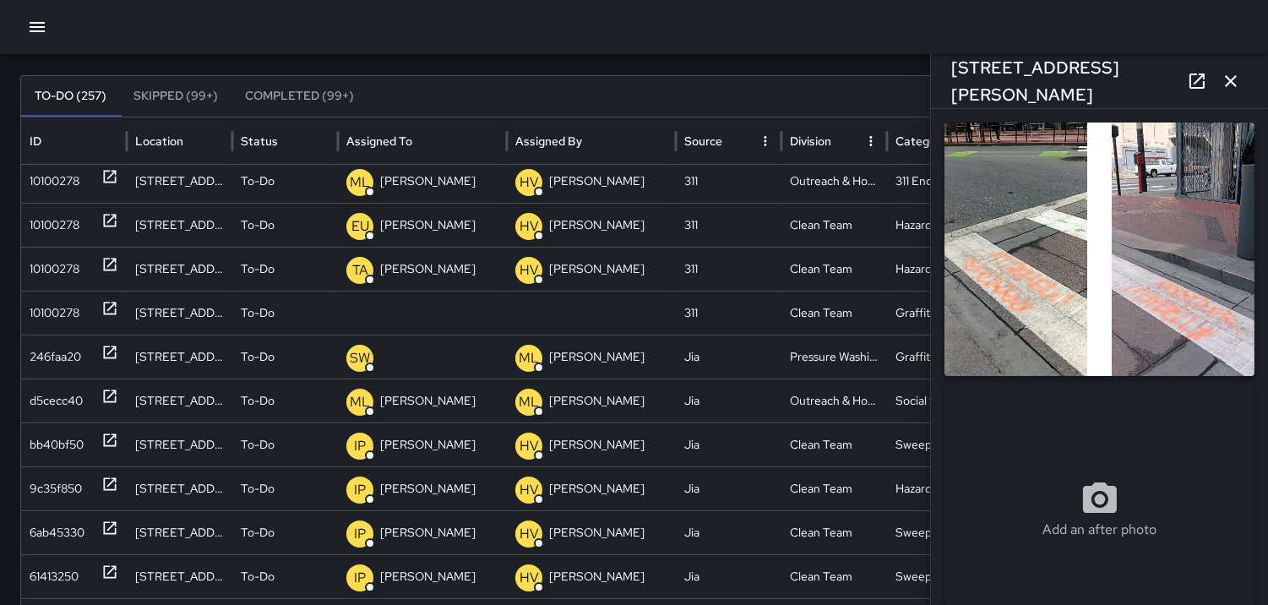
click at [1236, 84] on icon "button" at bounding box center [1231, 81] width 20 height 20
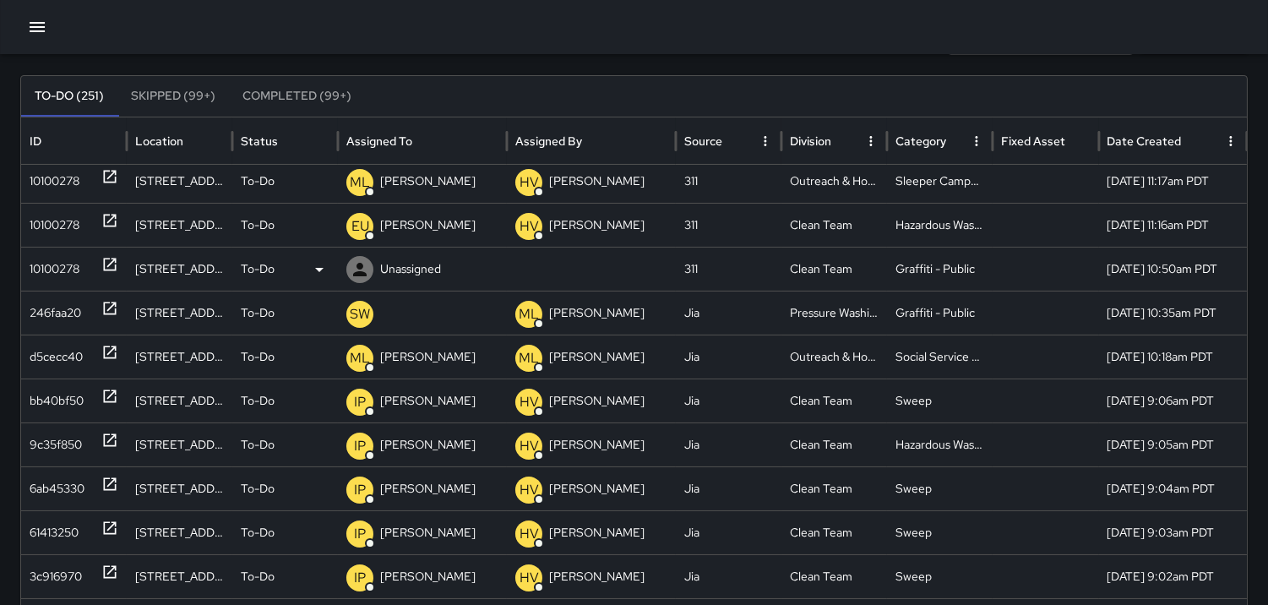
scroll to position [334, 0]
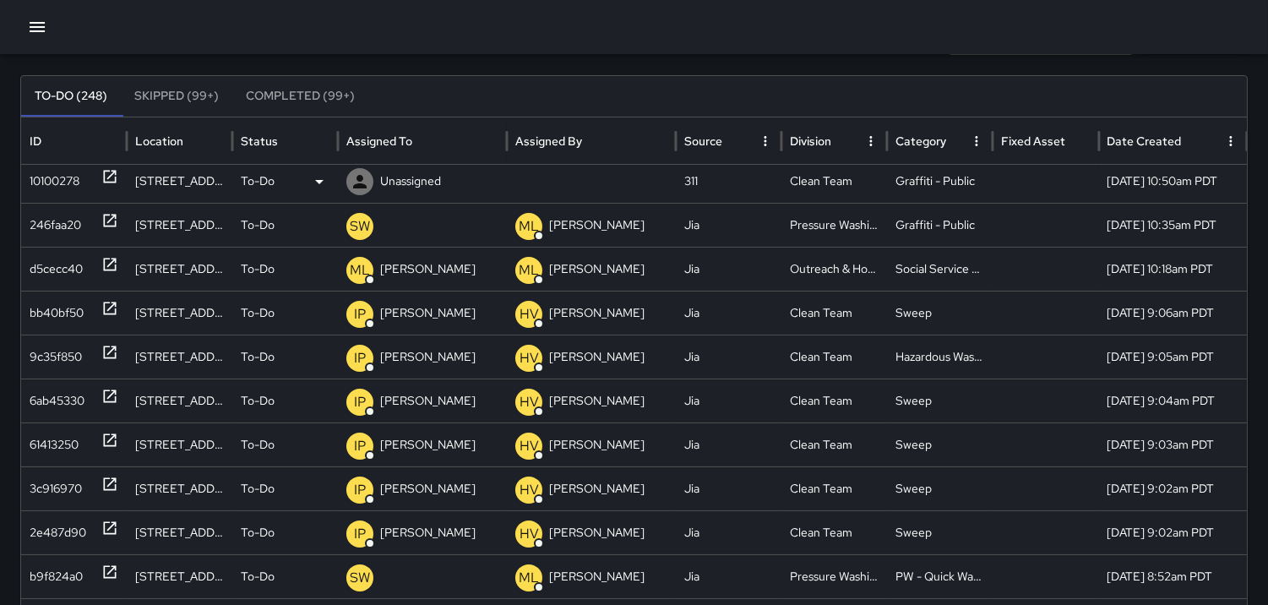
click at [462, 291] on div "ML [PERSON_NAME]" at bounding box center [422, 269] width 152 height 43
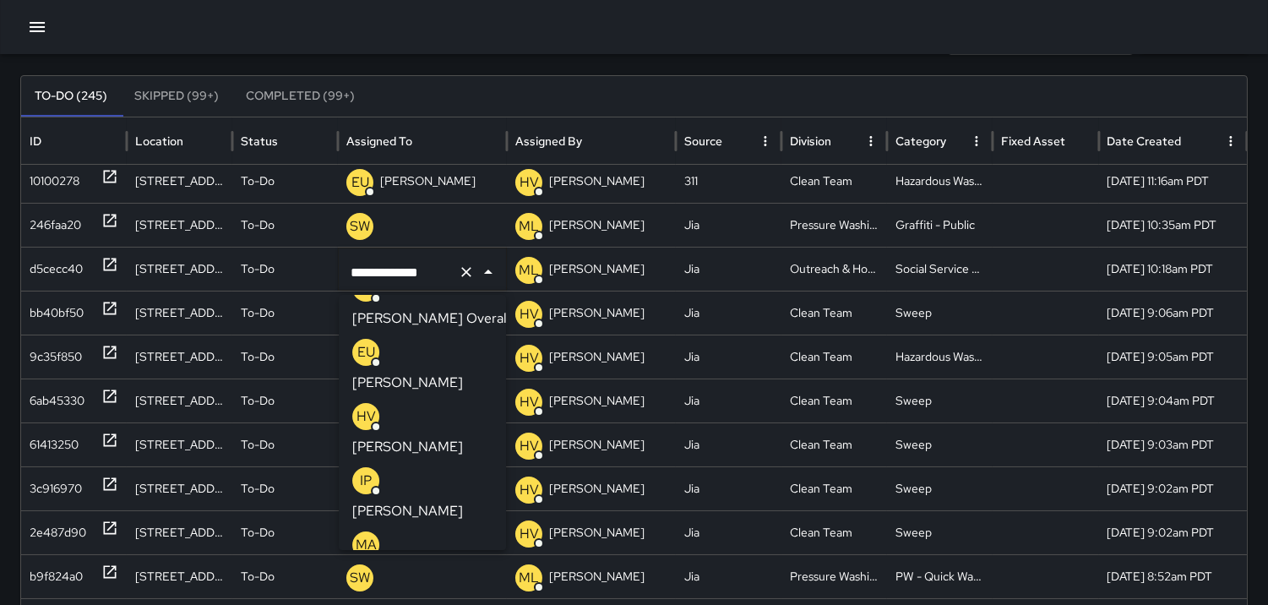
scroll to position [211, 0]
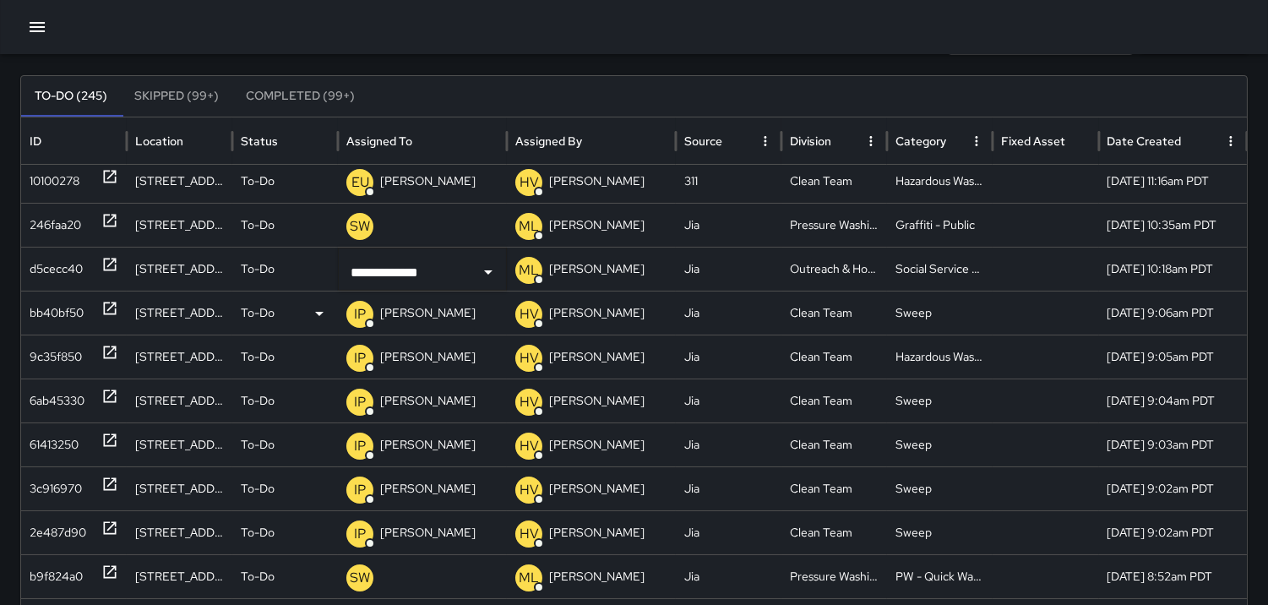
click at [59, 308] on div "bb40bf50" at bounding box center [57, 312] width 54 height 43
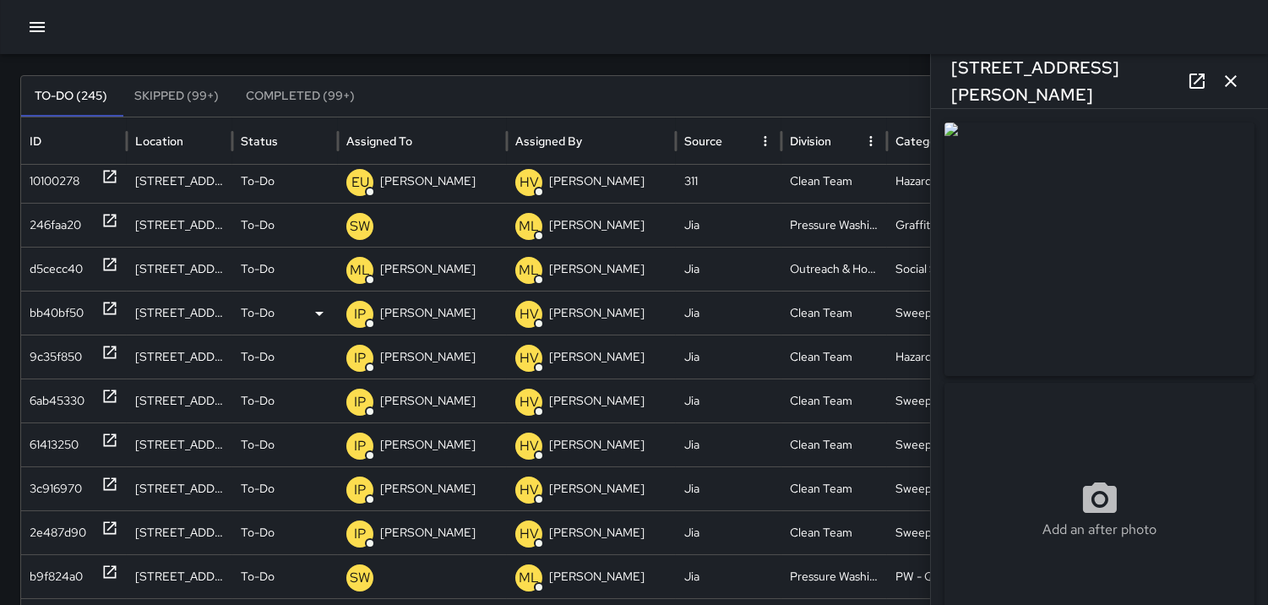
type input "**********"
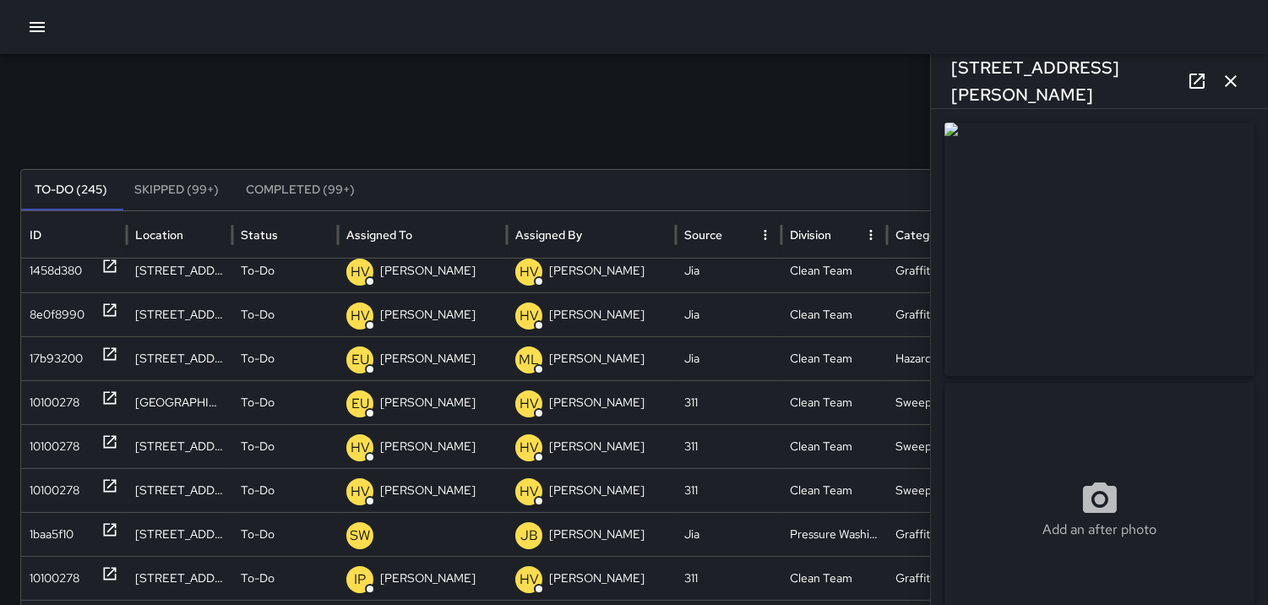
scroll to position [906, 0]
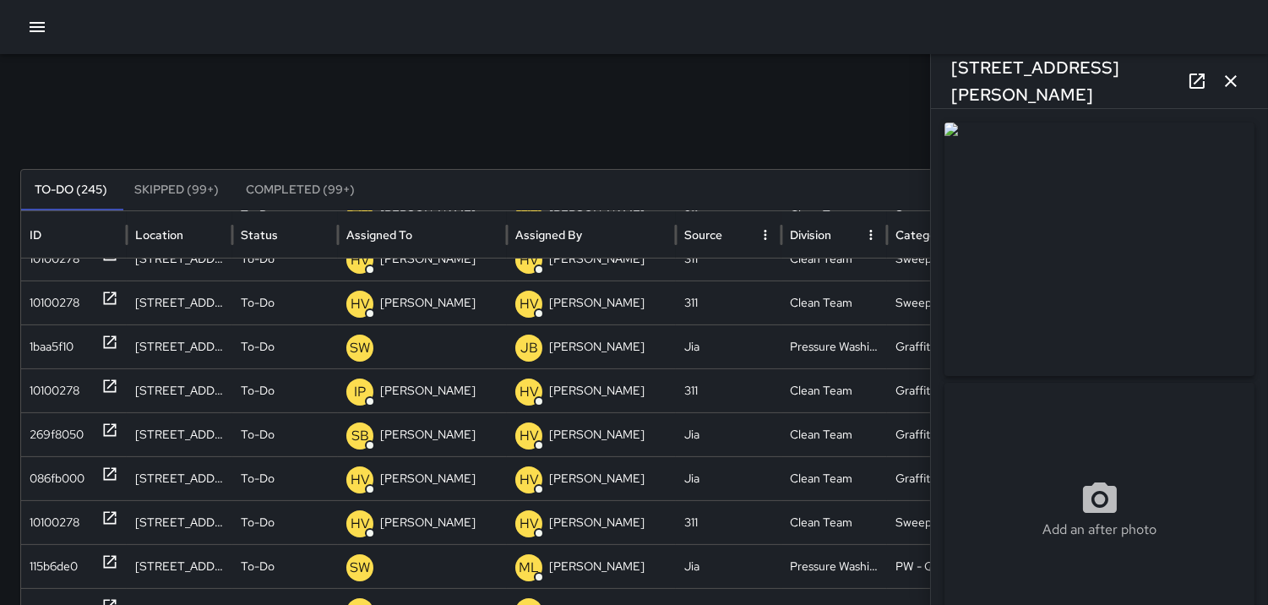
click at [1229, 80] on icon "button" at bounding box center [1231, 81] width 12 height 12
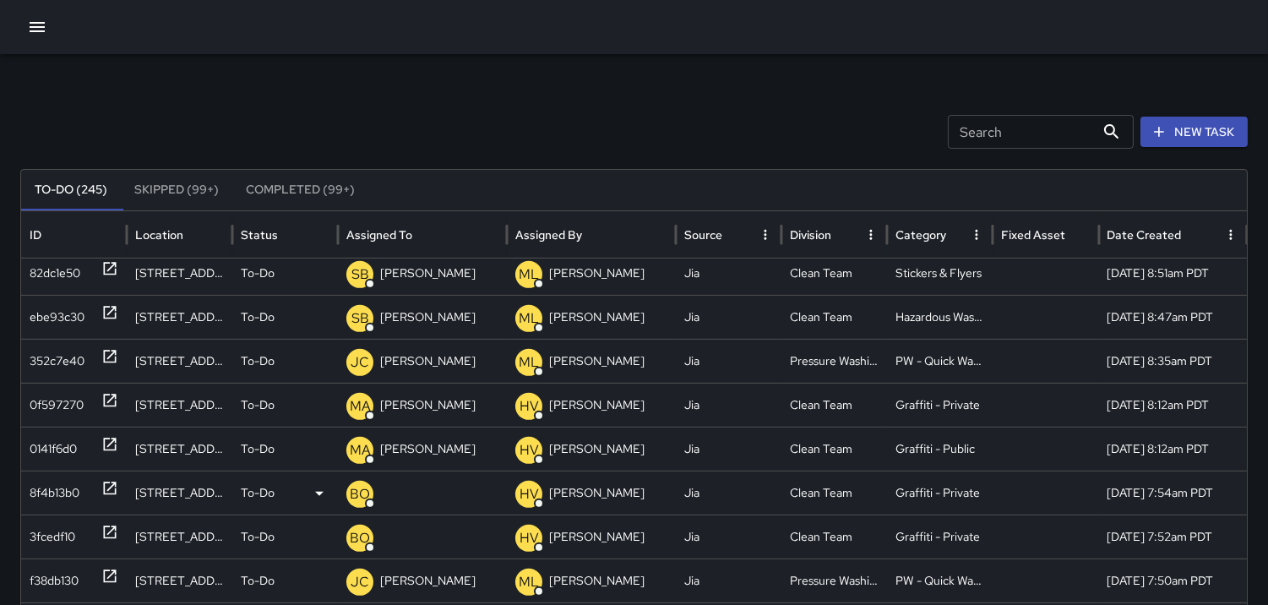
click at [42, 487] on div "8f4b13b0" at bounding box center [55, 492] width 50 height 43
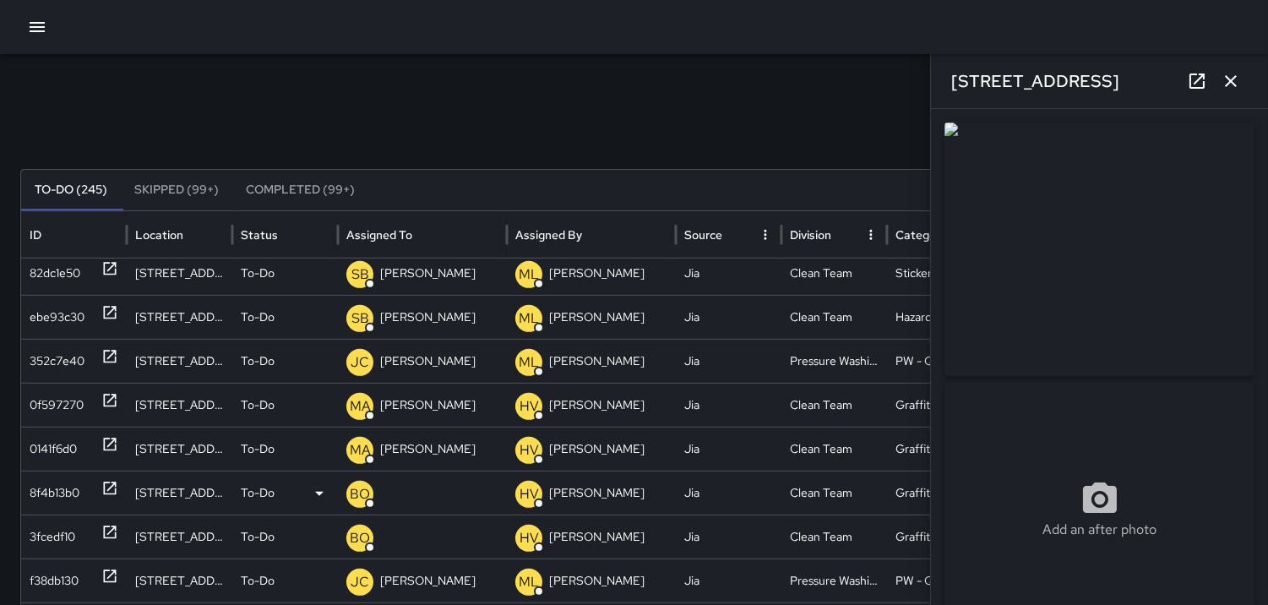
type input "**********"
click at [1231, 79] on icon "button" at bounding box center [1231, 81] width 20 height 20
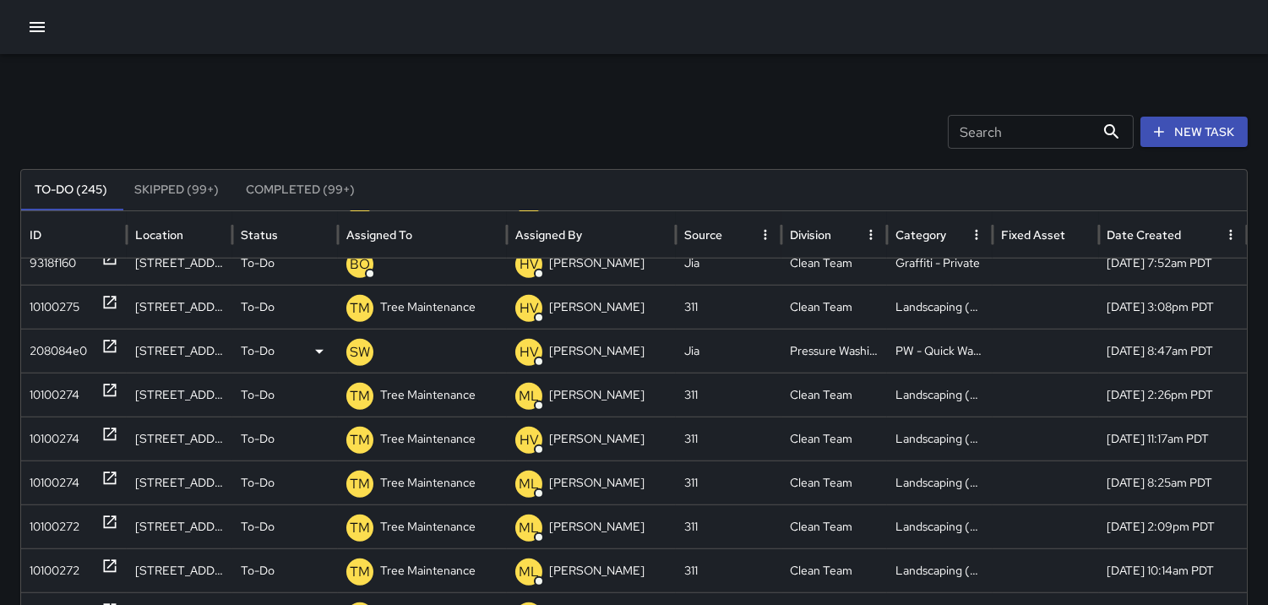
click at [53, 344] on div "208084e0" at bounding box center [58, 351] width 57 height 43
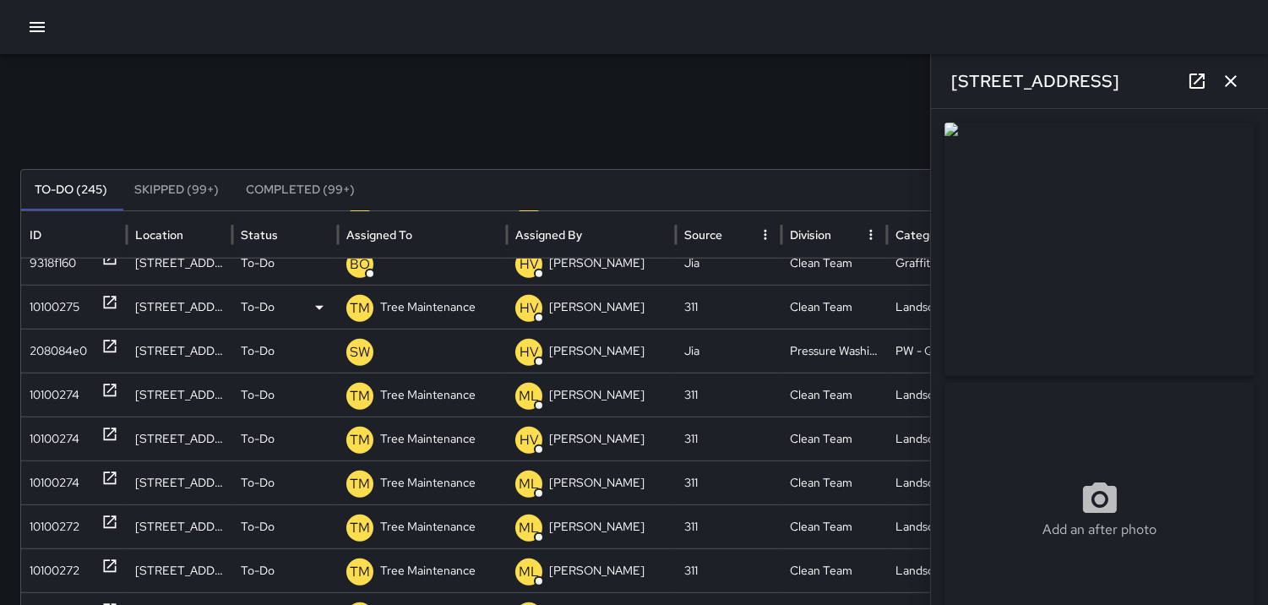
click at [62, 300] on div "10100275" at bounding box center [55, 307] width 50 height 43
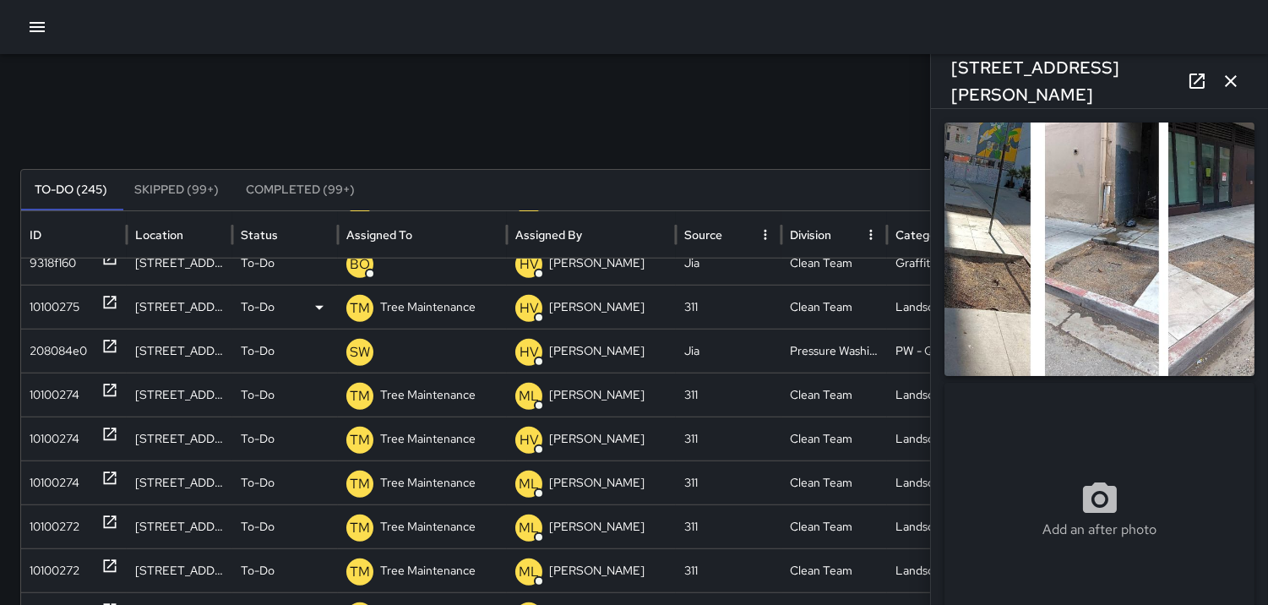
type input "**********"
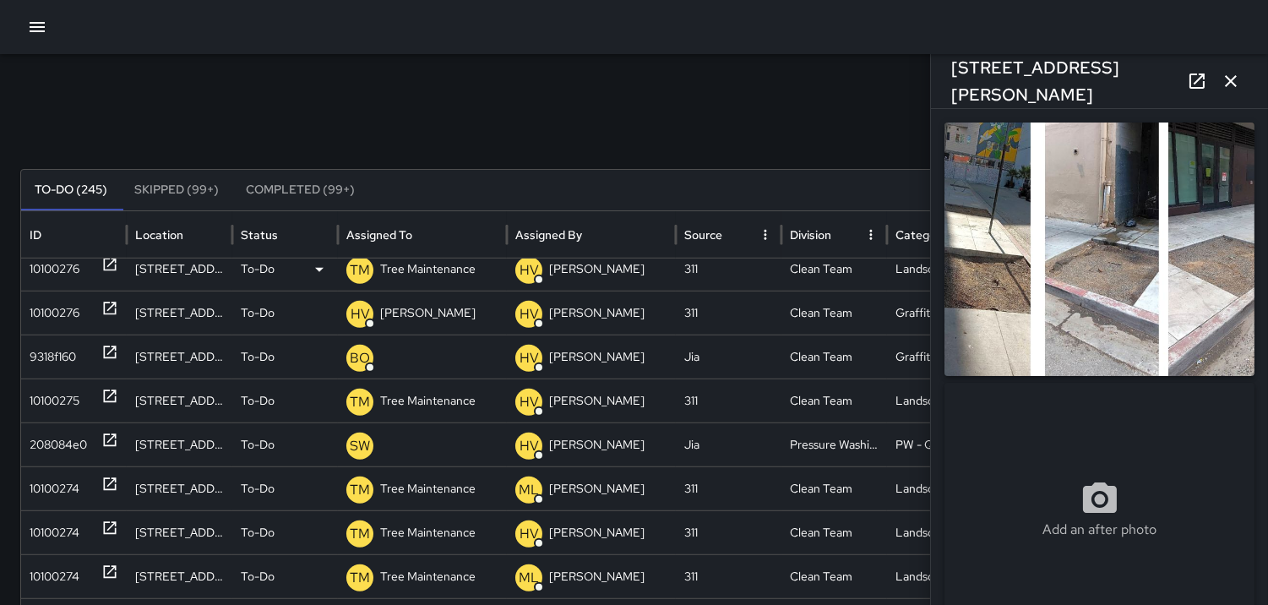
click at [66, 276] on div "10100276" at bounding box center [55, 269] width 50 height 43
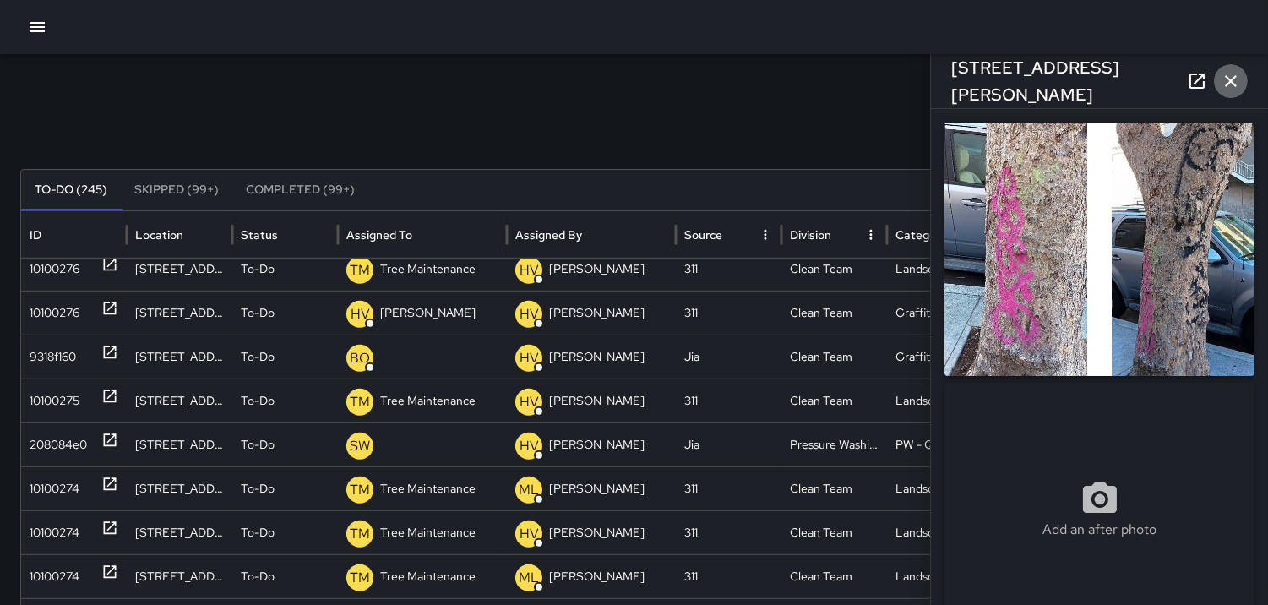
click at [1234, 86] on icon "button" at bounding box center [1231, 81] width 20 height 20
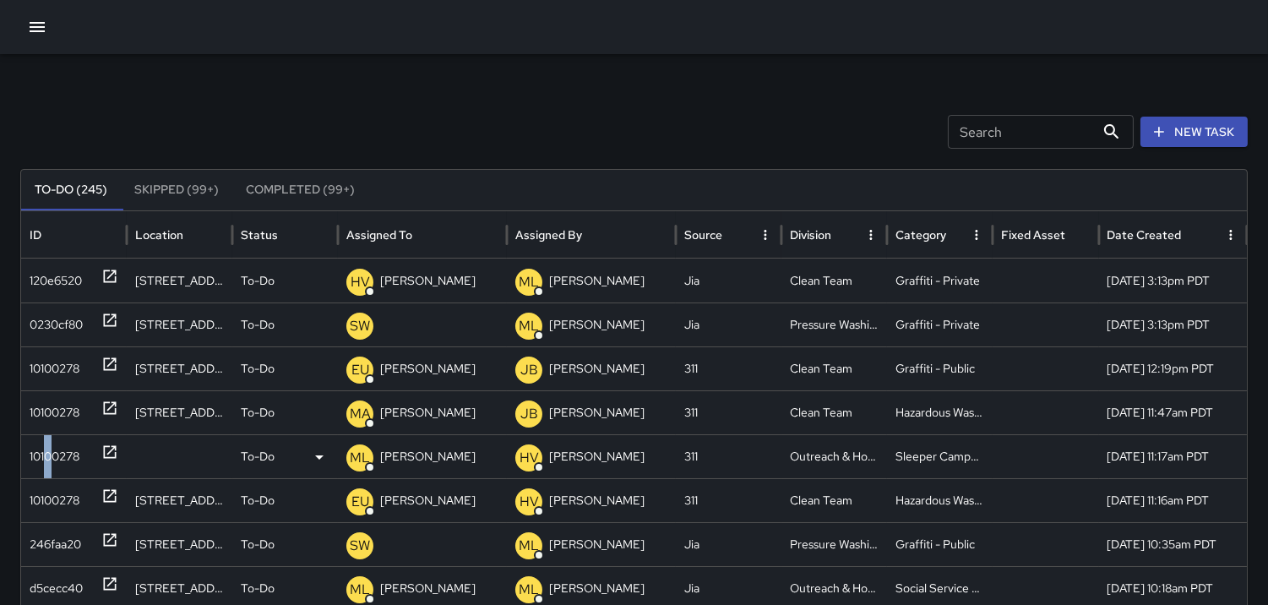
click at [49, 443] on div "10100278" at bounding box center [55, 456] width 50 height 43
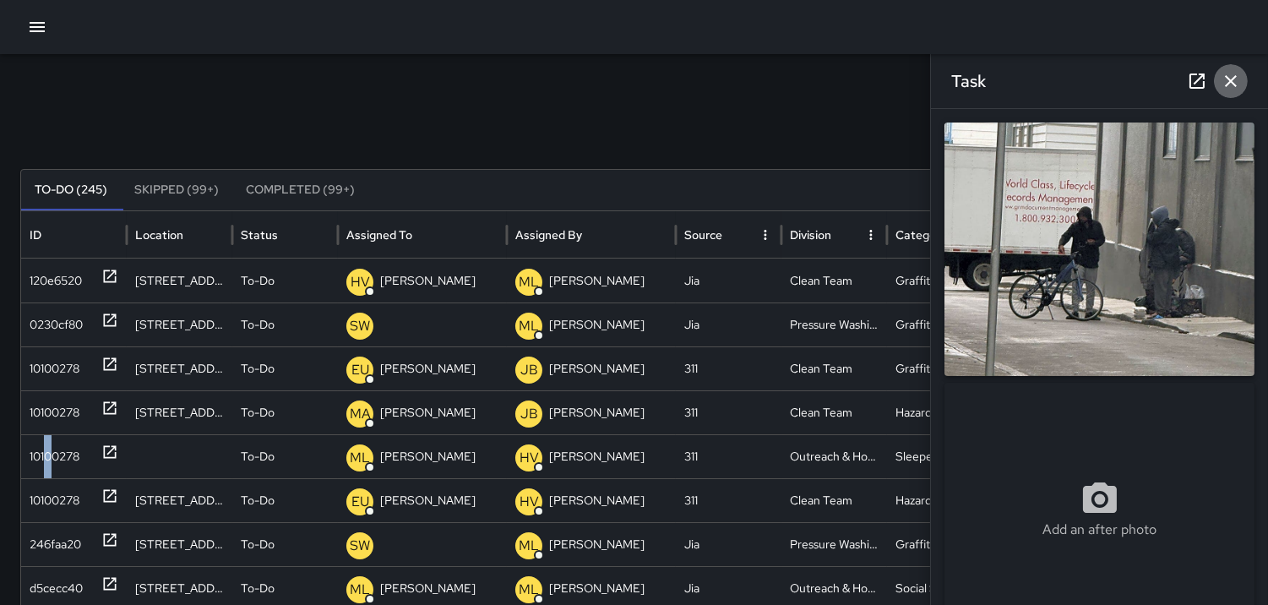
click at [1238, 76] on icon "button" at bounding box center [1231, 81] width 20 height 20
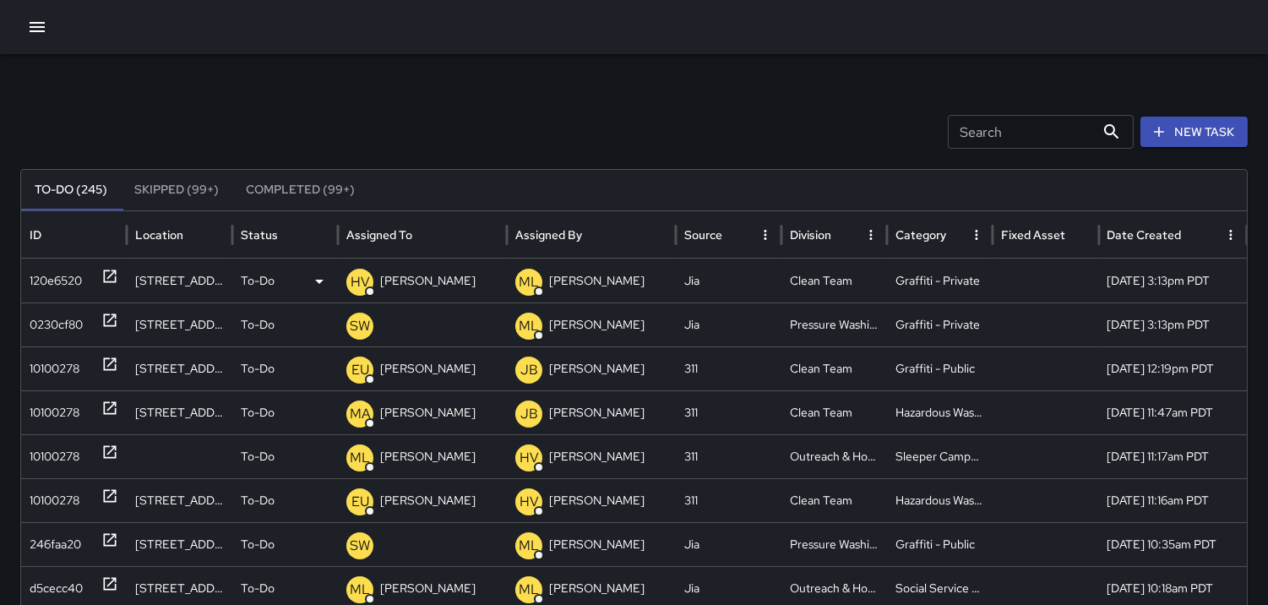
click at [56, 272] on div "120e6520" at bounding box center [56, 280] width 52 height 43
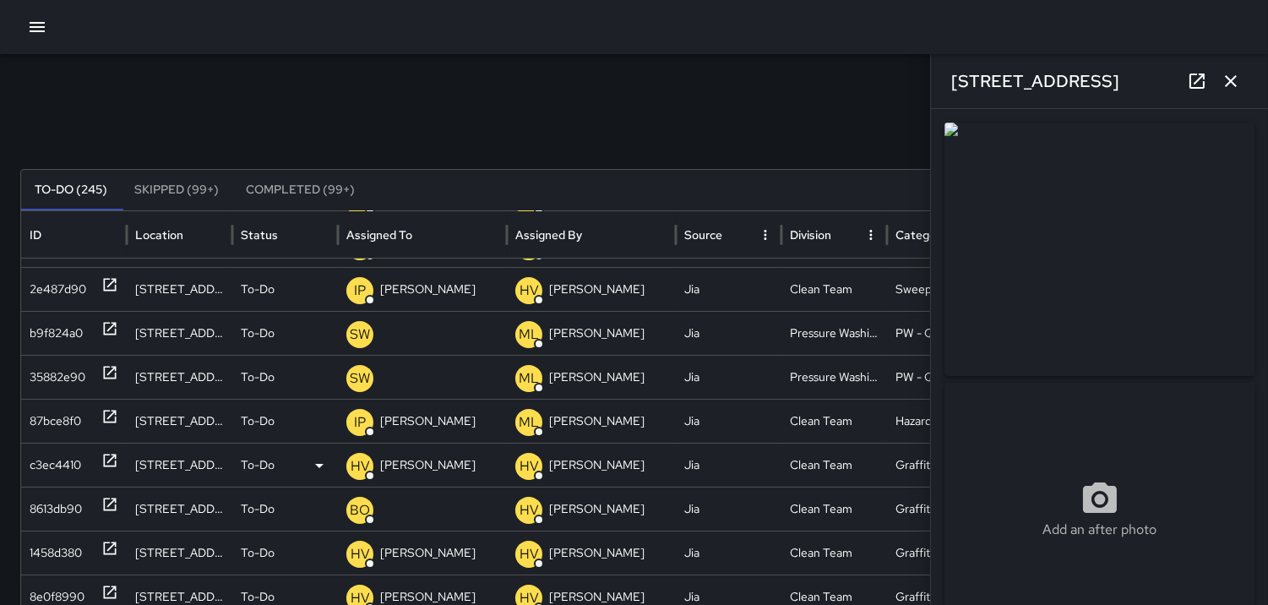
click at [35, 460] on div "c3ec4410" at bounding box center [56, 465] width 52 height 43
type input "**********"
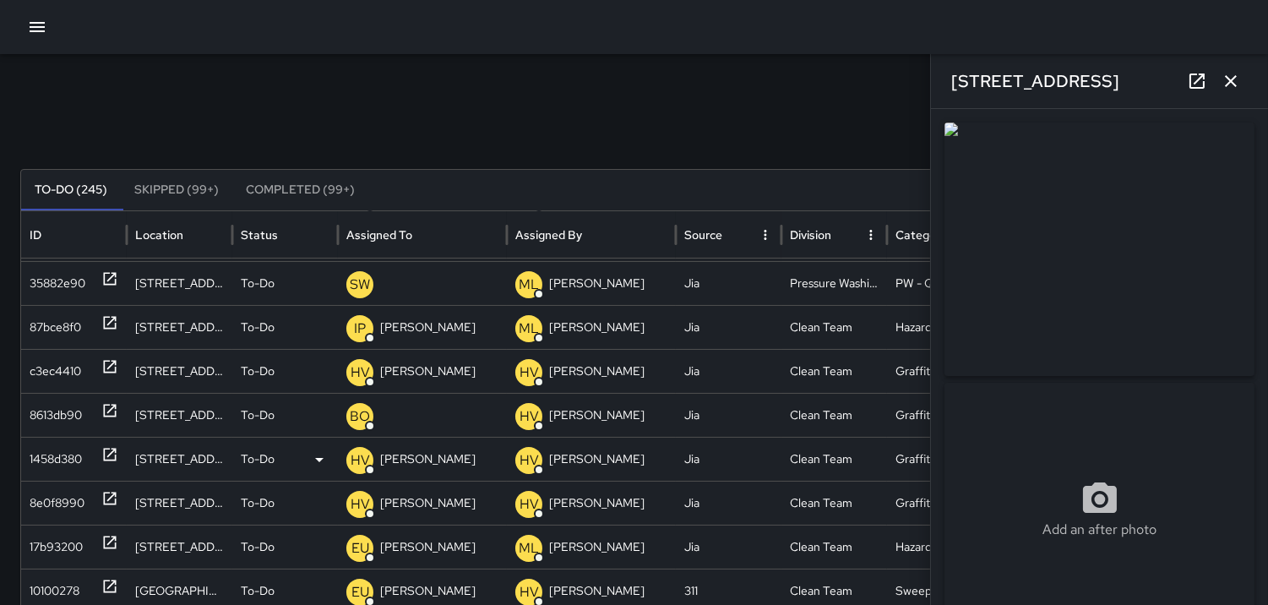
click at [55, 454] on div "1458d380" at bounding box center [56, 459] width 52 height 43
click at [56, 488] on div "8e0f8990" at bounding box center [57, 503] width 55 height 43
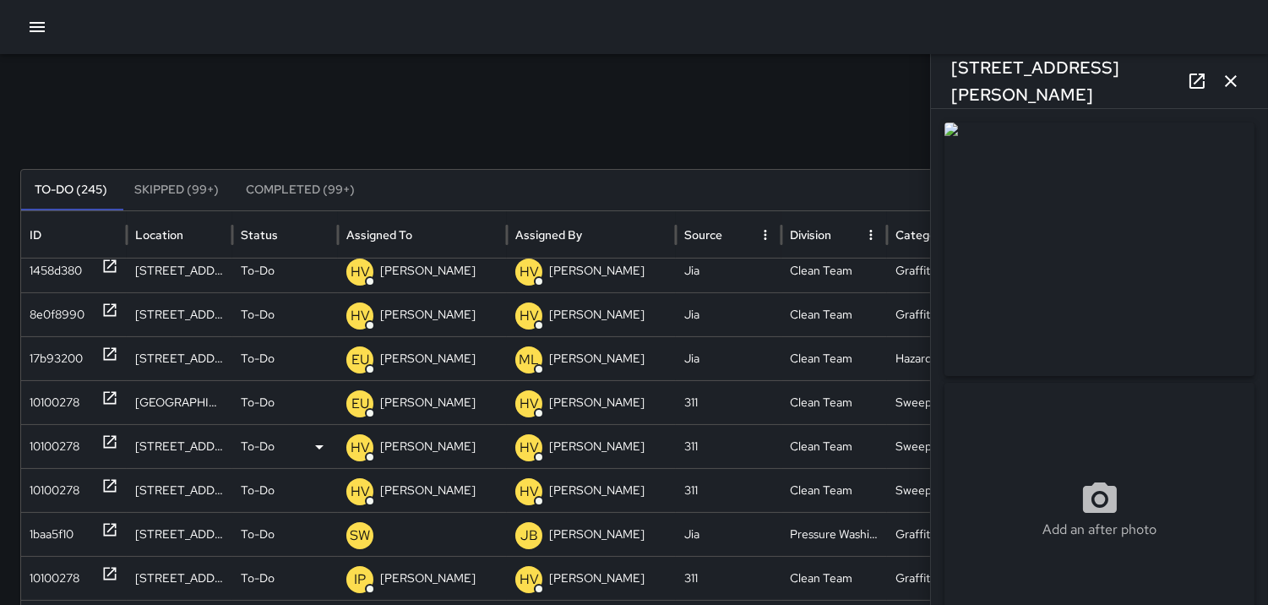
click at [64, 449] on div "10100278" at bounding box center [55, 446] width 50 height 43
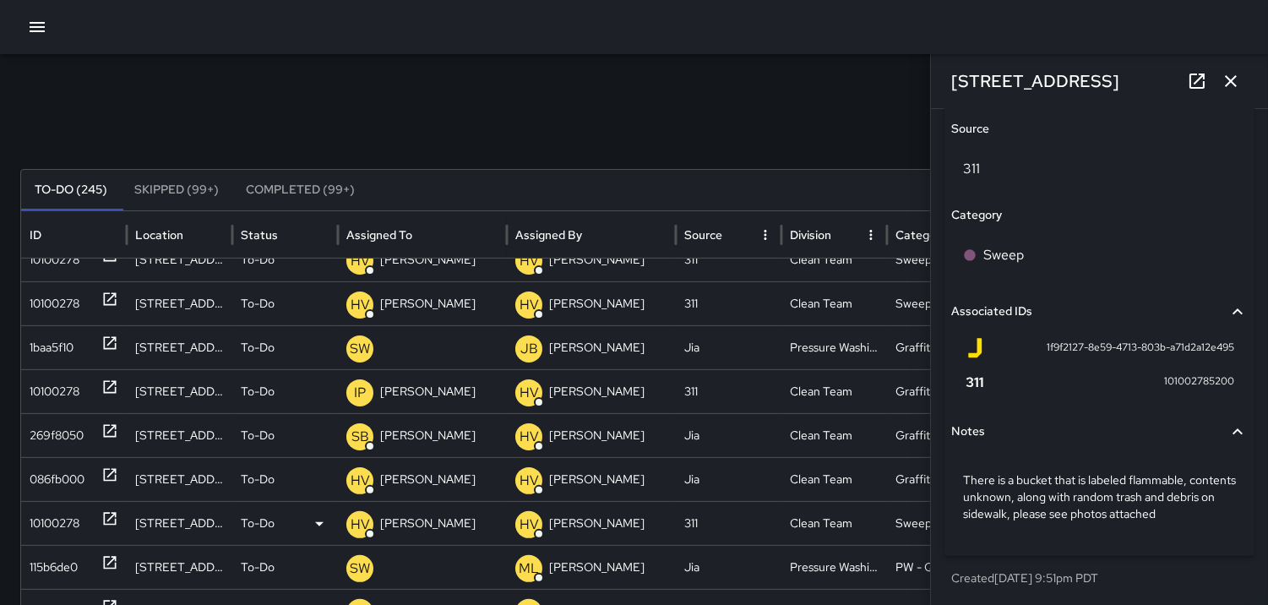
scroll to position [1087, 0]
click at [1242, 81] on button "button" at bounding box center [1231, 81] width 34 height 34
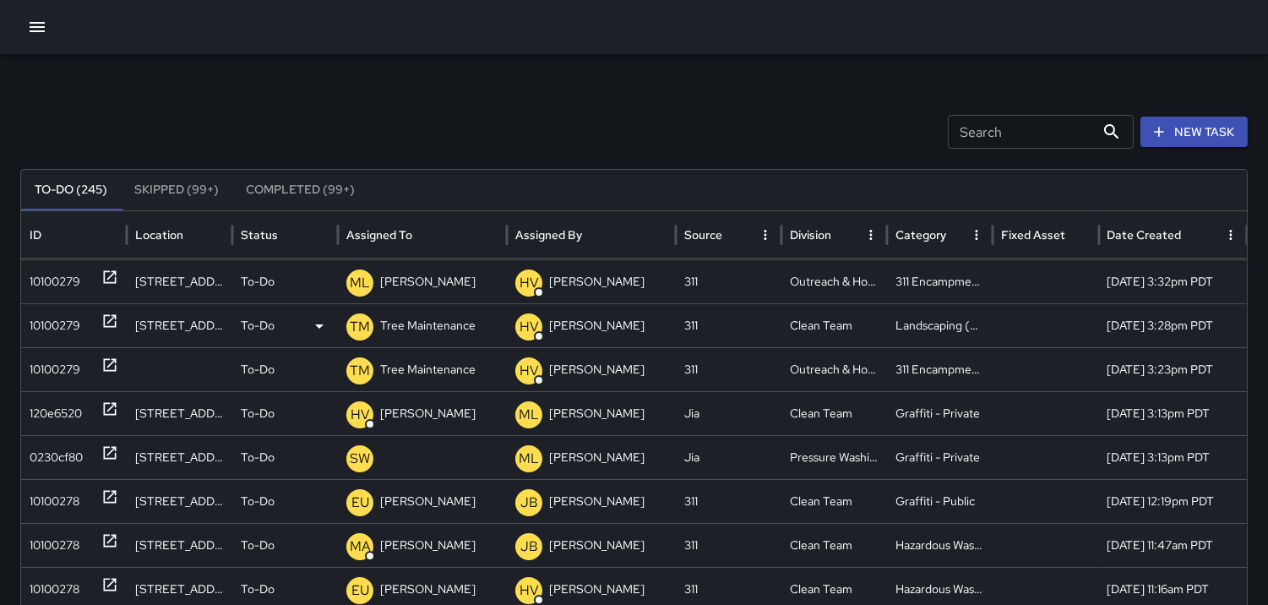
scroll to position [0, 0]
